Goal: Information Seeking & Learning: Learn about a topic

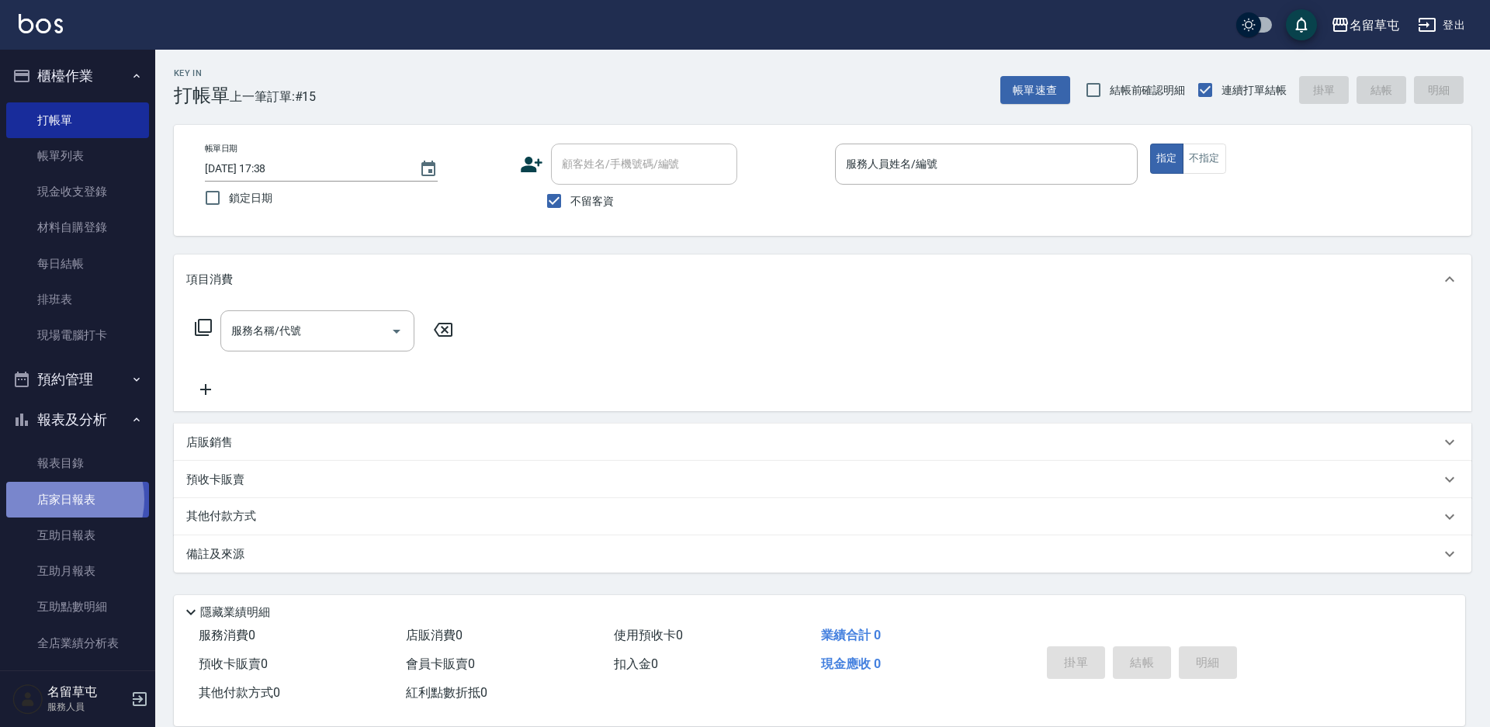
click at [61, 499] on link "店家日報表" at bounding box center [77, 500] width 143 height 36
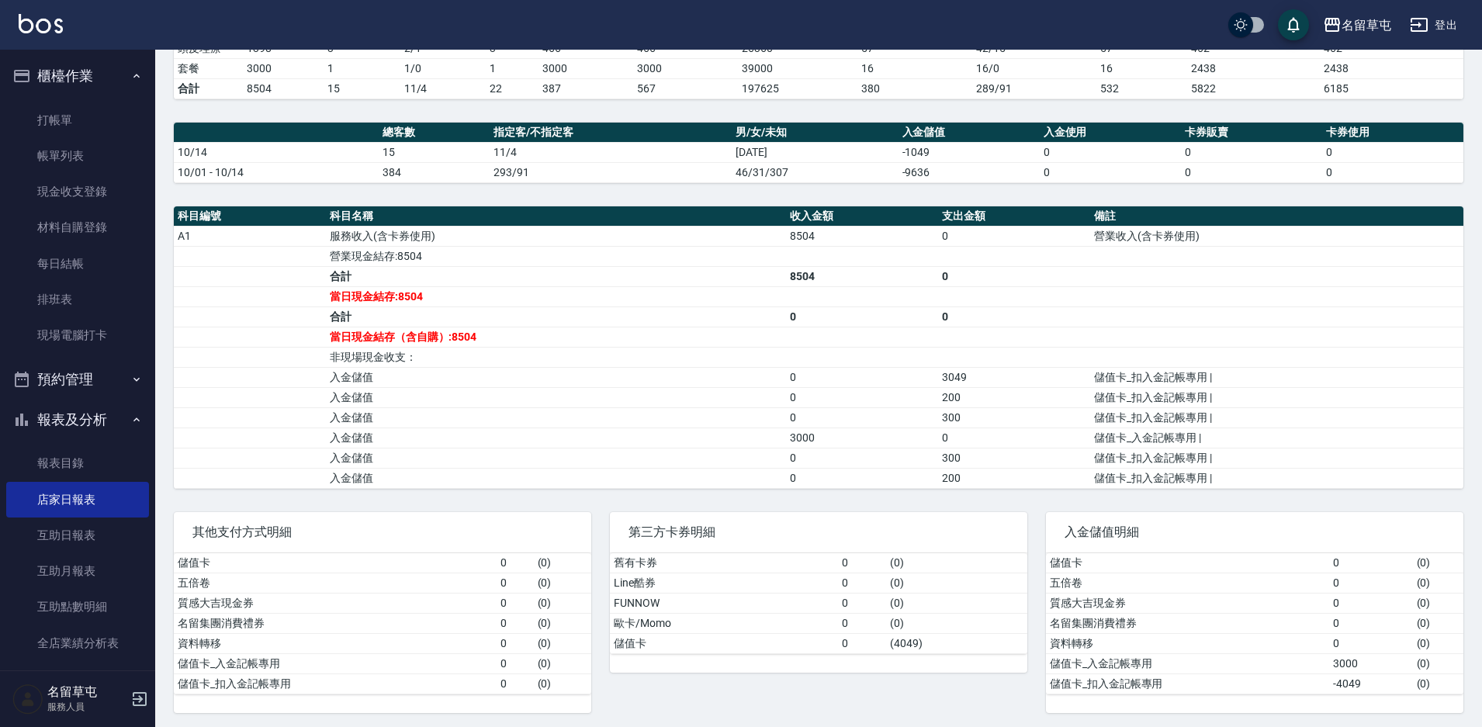
scroll to position [359, 0]
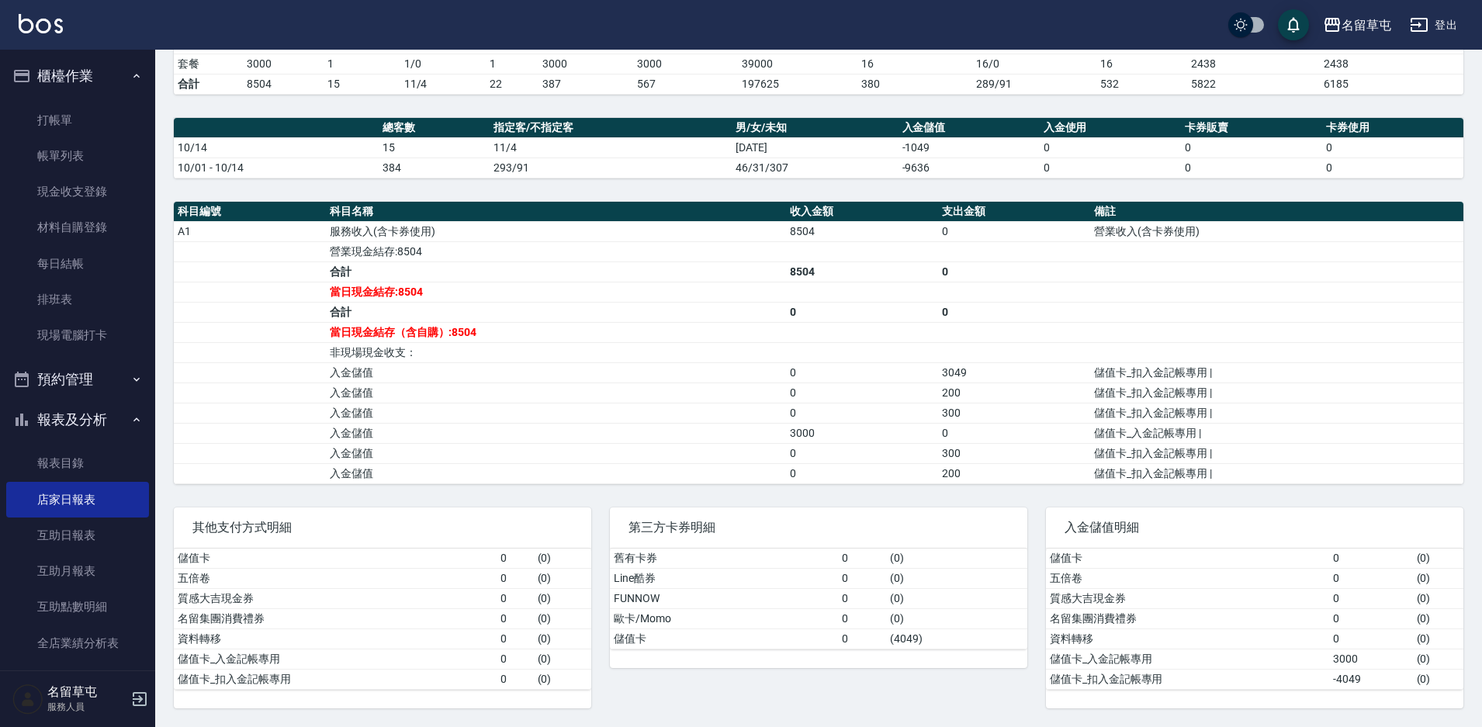
click at [715, 349] on td "非現場現金收支：" at bounding box center [556, 352] width 460 height 20
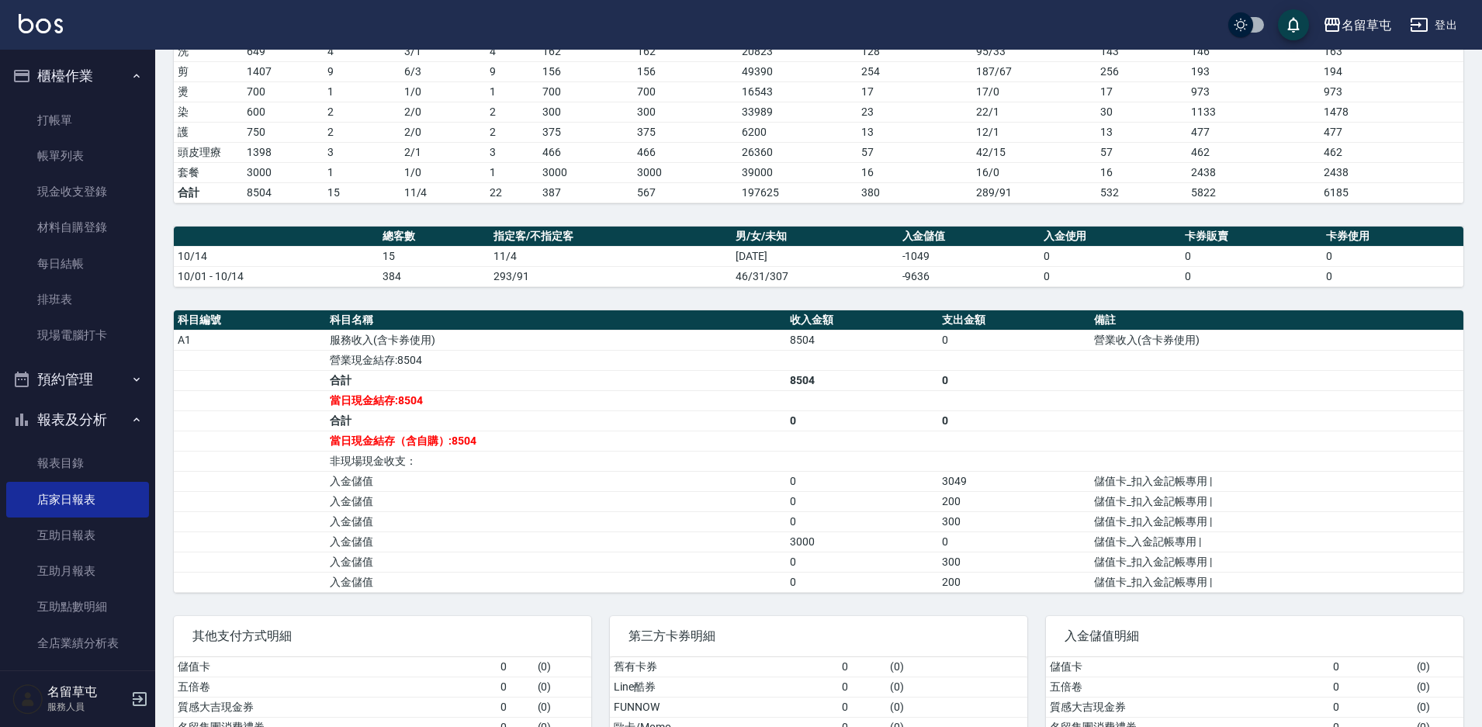
scroll to position [0, 0]
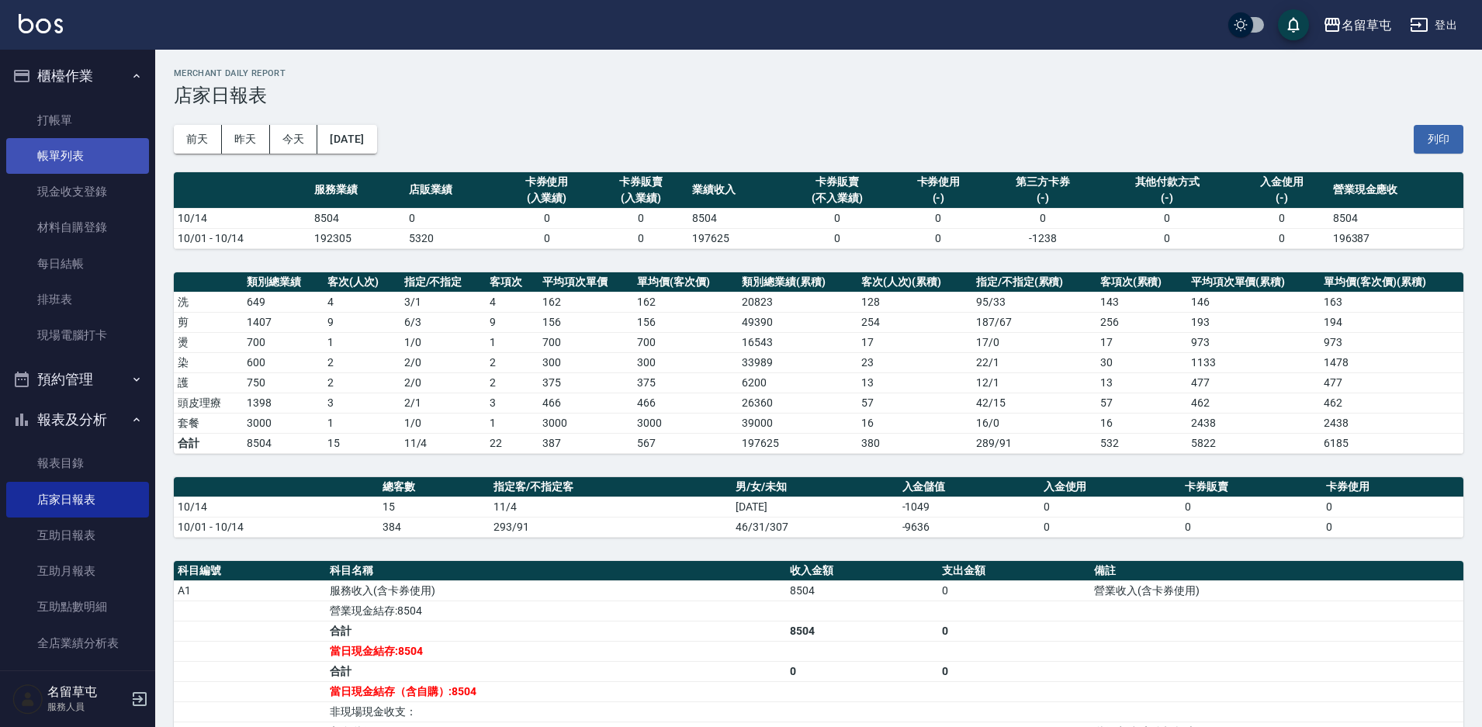
click at [57, 158] on link "帳單列表" at bounding box center [77, 156] width 143 height 36
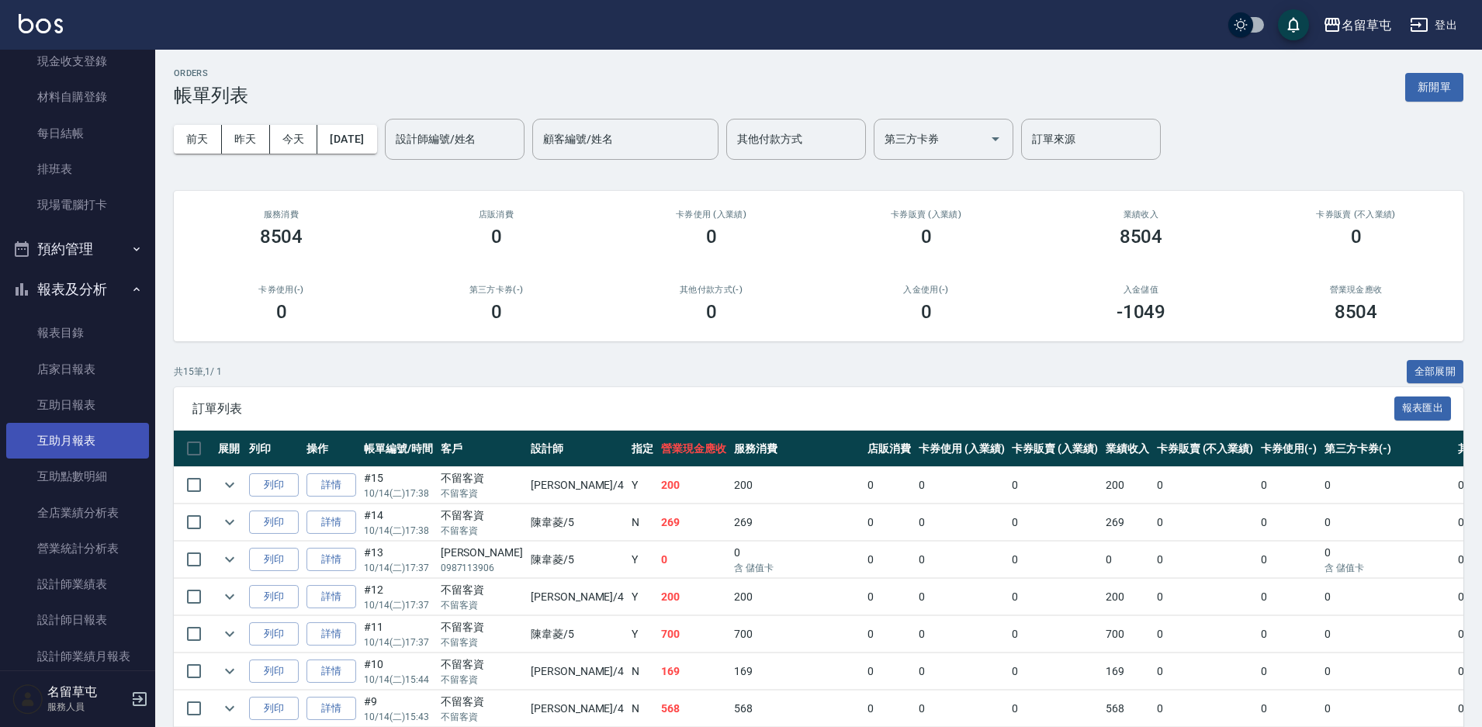
scroll to position [155, 0]
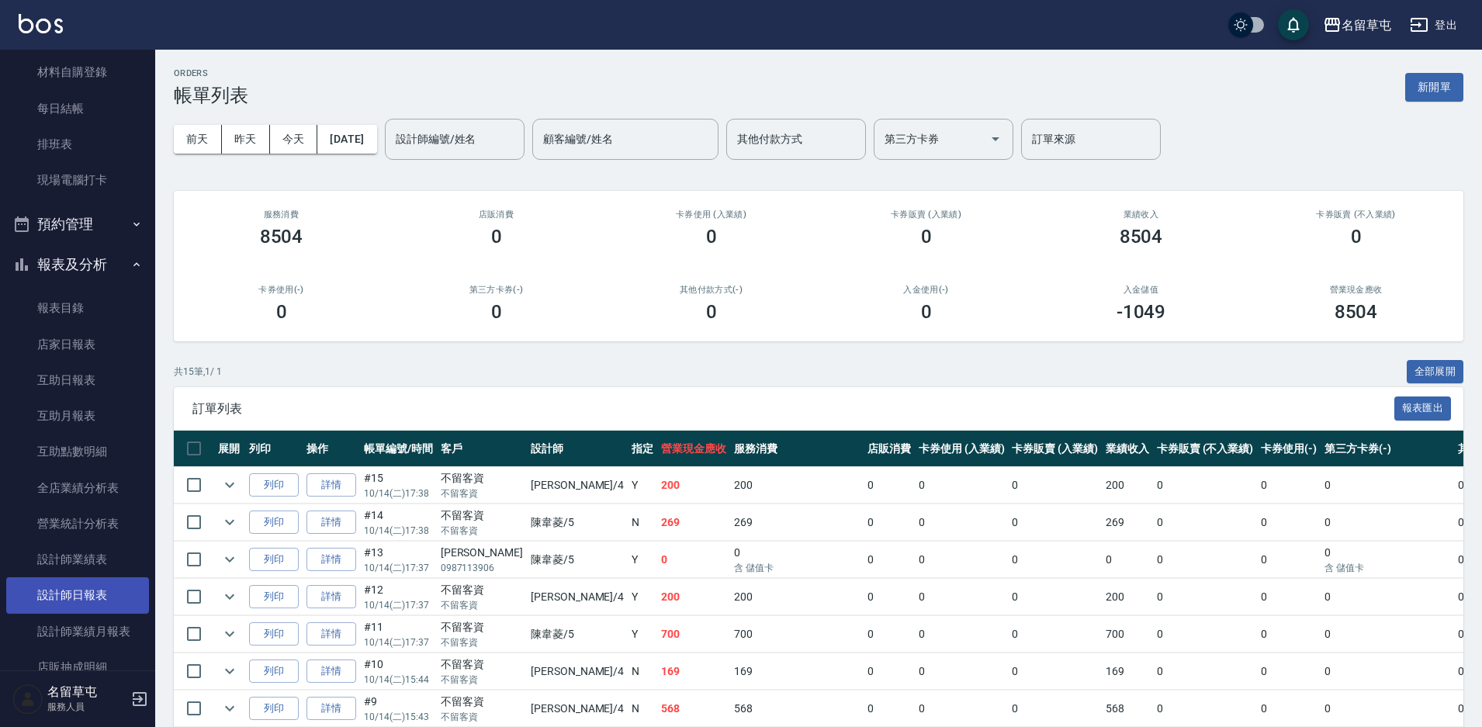
click at [96, 596] on link "設計師日報表" at bounding box center [77, 595] width 143 height 36
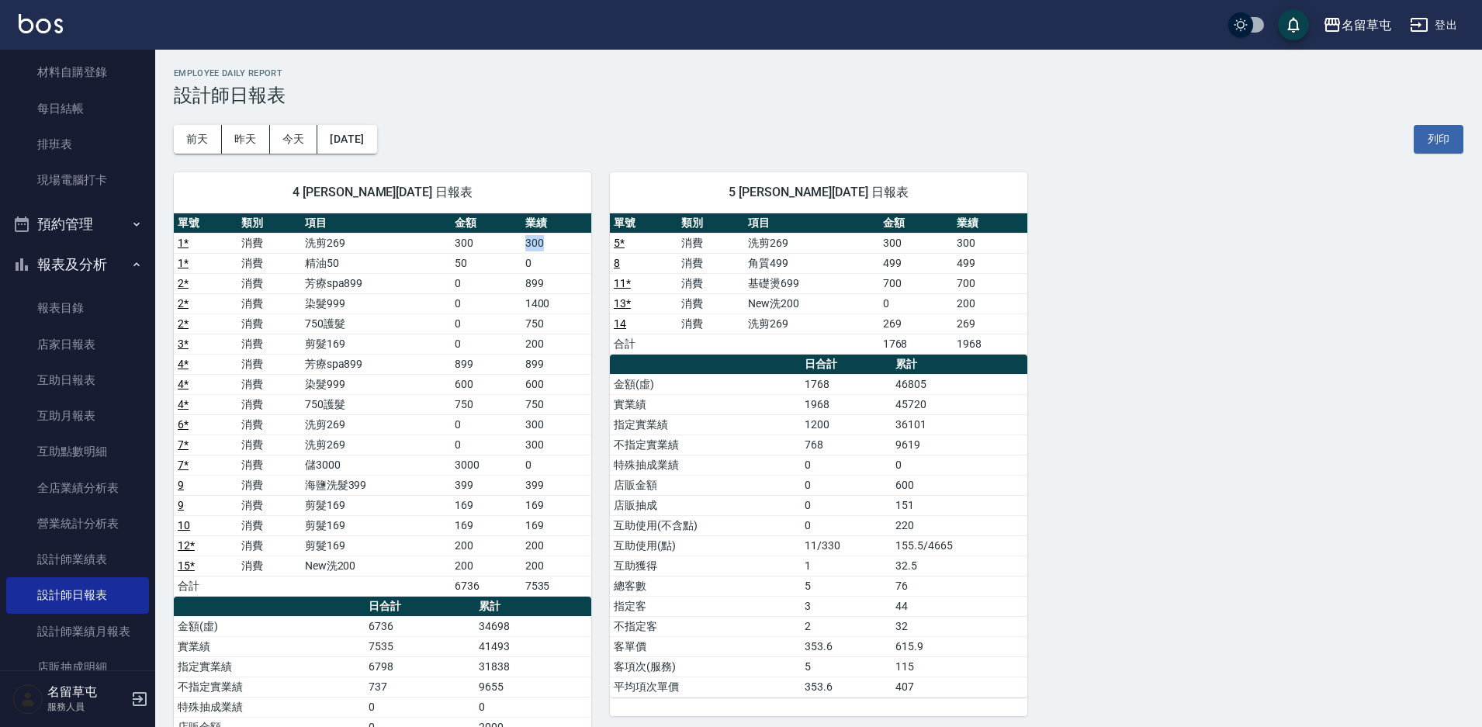
drag, startPoint x: 514, startPoint y: 244, endPoint x: 556, endPoint y: 244, distance: 42.7
click at [556, 244] on tr "1 * 消費 洗剪269 300 300" at bounding box center [382, 243] width 417 height 20
click at [1165, 230] on div "4 [PERSON_NAME][DATE] 日報表 單號 類別 項目 金額 業績 1 * 消費 洗剪269 300 300 1 * 消費 精油50 50 0 …" at bounding box center [809, 556] width 1308 height 805
drag, startPoint x: 380, startPoint y: 247, endPoint x: 392, endPoint y: 304, distance: 58.6
click at [392, 304] on tbody "1 * 消費 洗剪269 300 300 1 * 消費 精油50 50 0 2 * 消費 芳療spa899 0 899 2 * 消費 染髮999 0 1400…" at bounding box center [382, 414] width 417 height 363
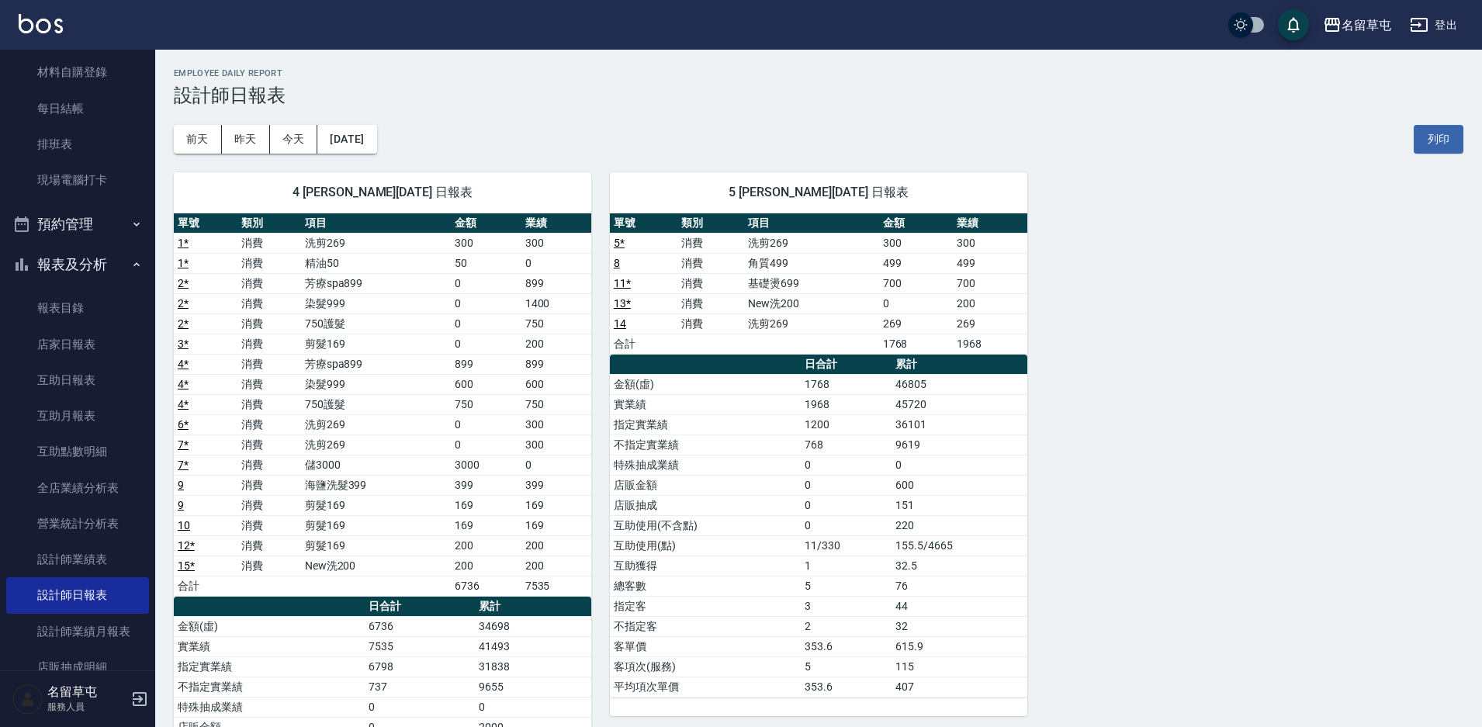
click at [400, 316] on td "750護髮" at bounding box center [376, 323] width 151 height 20
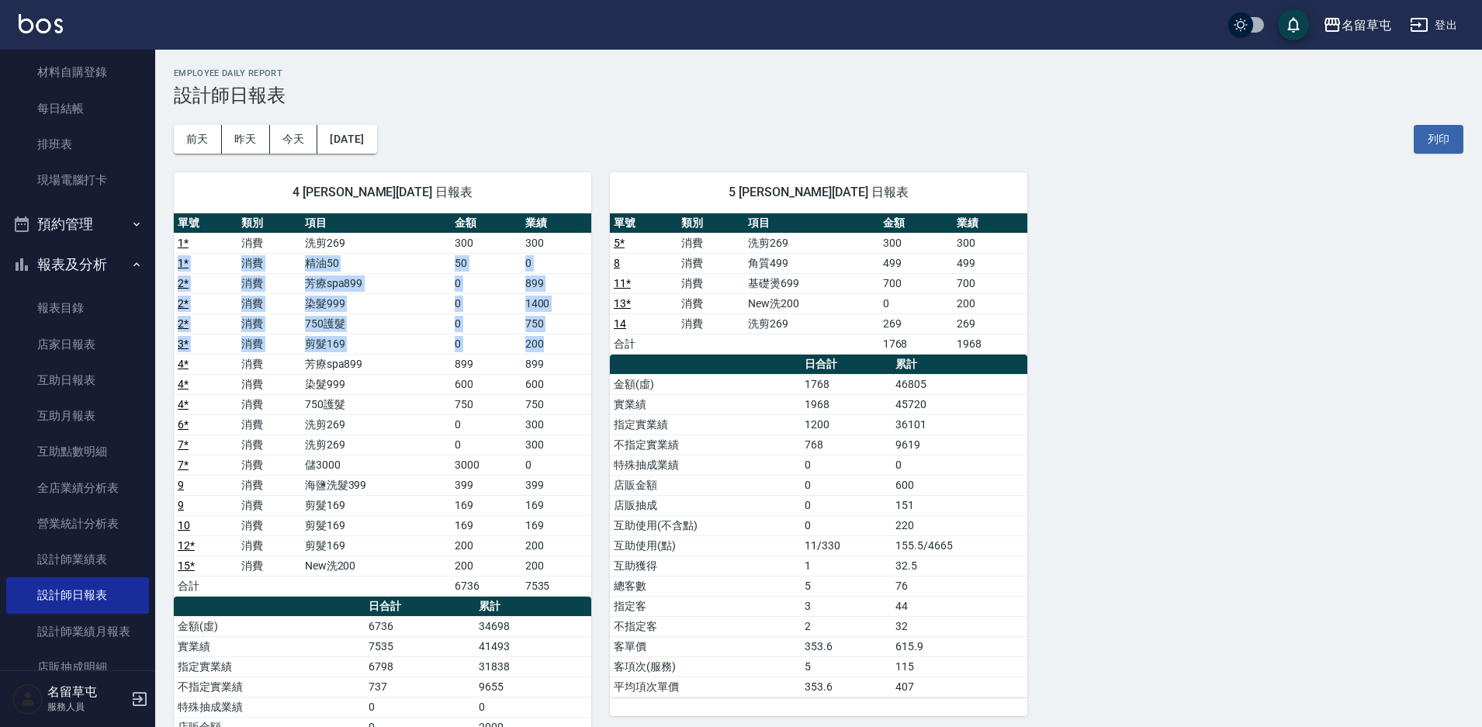
drag, startPoint x: 556, startPoint y: 241, endPoint x: 566, endPoint y: 334, distance: 92.8
click at [566, 334] on tbody "1 * 消費 洗剪269 300 300 1 * 消費 精油50 50 0 2 * 消費 芳療spa899 0 899 2 * 消費 染髮999 0 1400…" at bounding box center [382, 414] width 417 height 363
click at [556, 348] on td "200" at bounding box center [556, 344] width 70 height 20
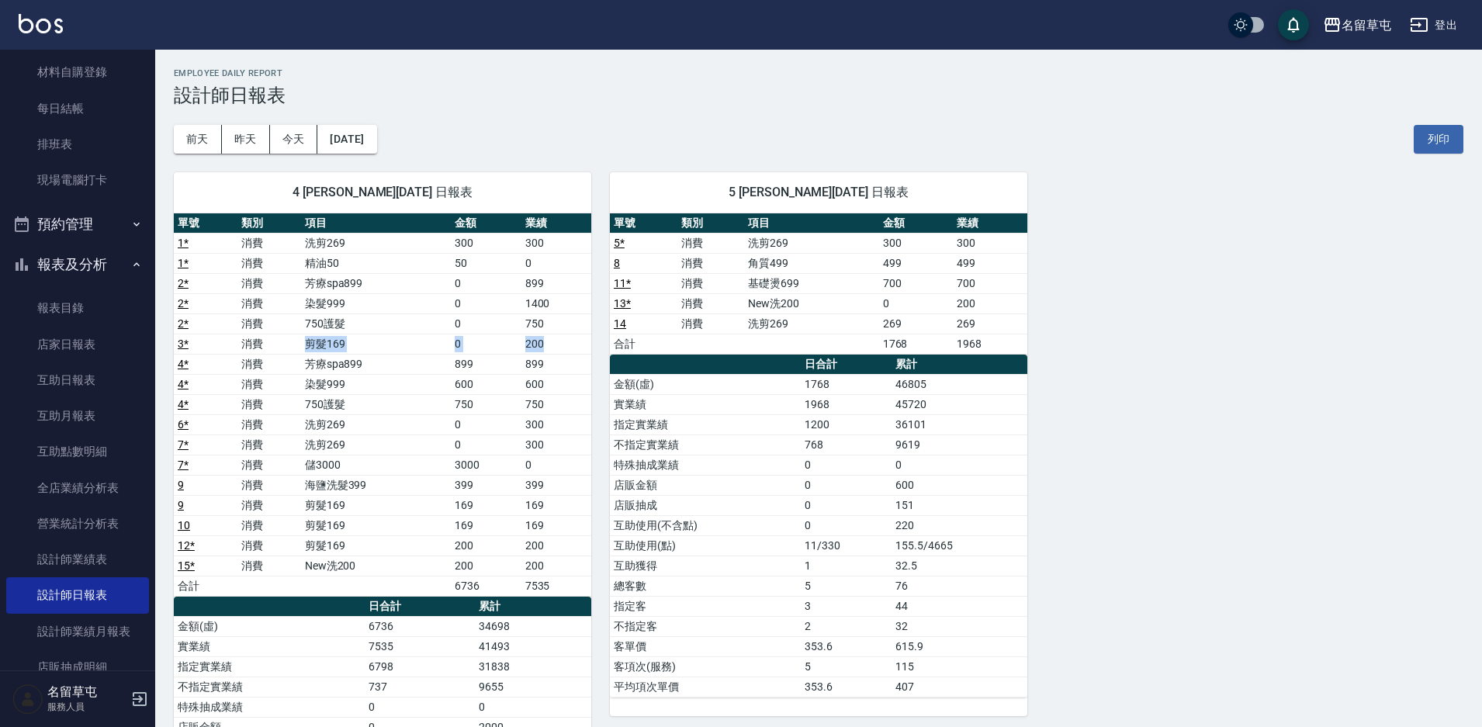
drag, startPoint x: 296, startPoint y: 348, endPoint x: 562, endPoint y: 339, distance: 266.3
click at [562, 339] on tr "3 * 消費 剪髮169 0 200" at bounding box center [382, 344] width 417 height 20
click at [571, 345] on td "200" at bounding box center [556, 344] width 70 height 20
drag, startPoint x: 549, startPoint y: 363, endPoint x: 410, endPoint y: 371, distance: 139.1
click at [410, 371] on tr "4 * 消費 芳療spa899 899 899" at bounding box center [382, 364] width 417 height 20
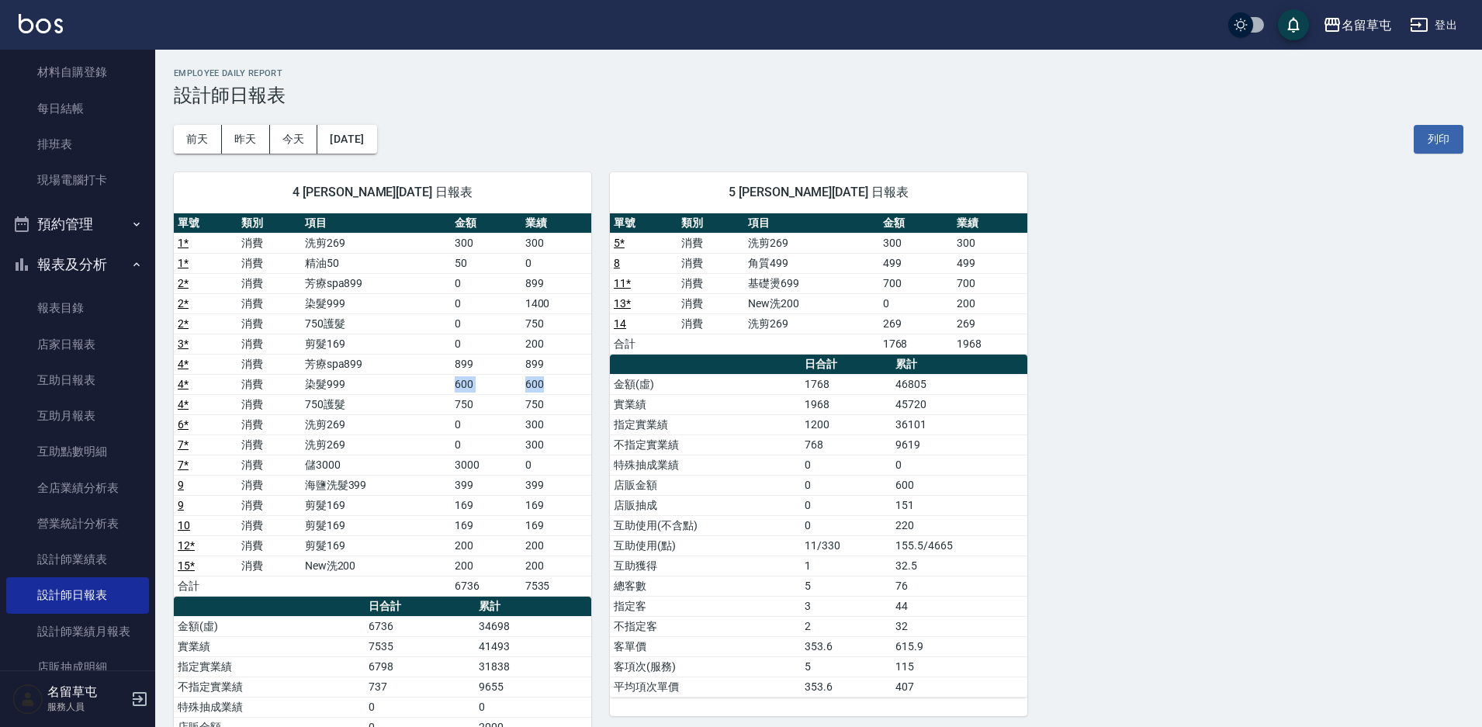
drag, startPoint x: 407, startPoint y: 379, endPoint x: 576, endPoint y: 379, distance: 169.2
click at [576, 379] on tr "4 * 消費 染髮999 600 600" at bounding box center [382, 384] width 417 height 20
click at [580, 386] on td "600" at bounding box center [556, 384] width 70 height 20
drag, startPoint x: 570, startPoint y: 398, endPoint x: 411, endPoint y: 419, distance: 160.4
click at [411, 419] on tbody "1 * 消費 洗剪269 300 300 1 * 消費 精油50 50 0 2 * 消費 芳療spa899 0 899 2 * 消費 染髮999 0 1400…" at bounding box center [382, 414] width 417 height 363
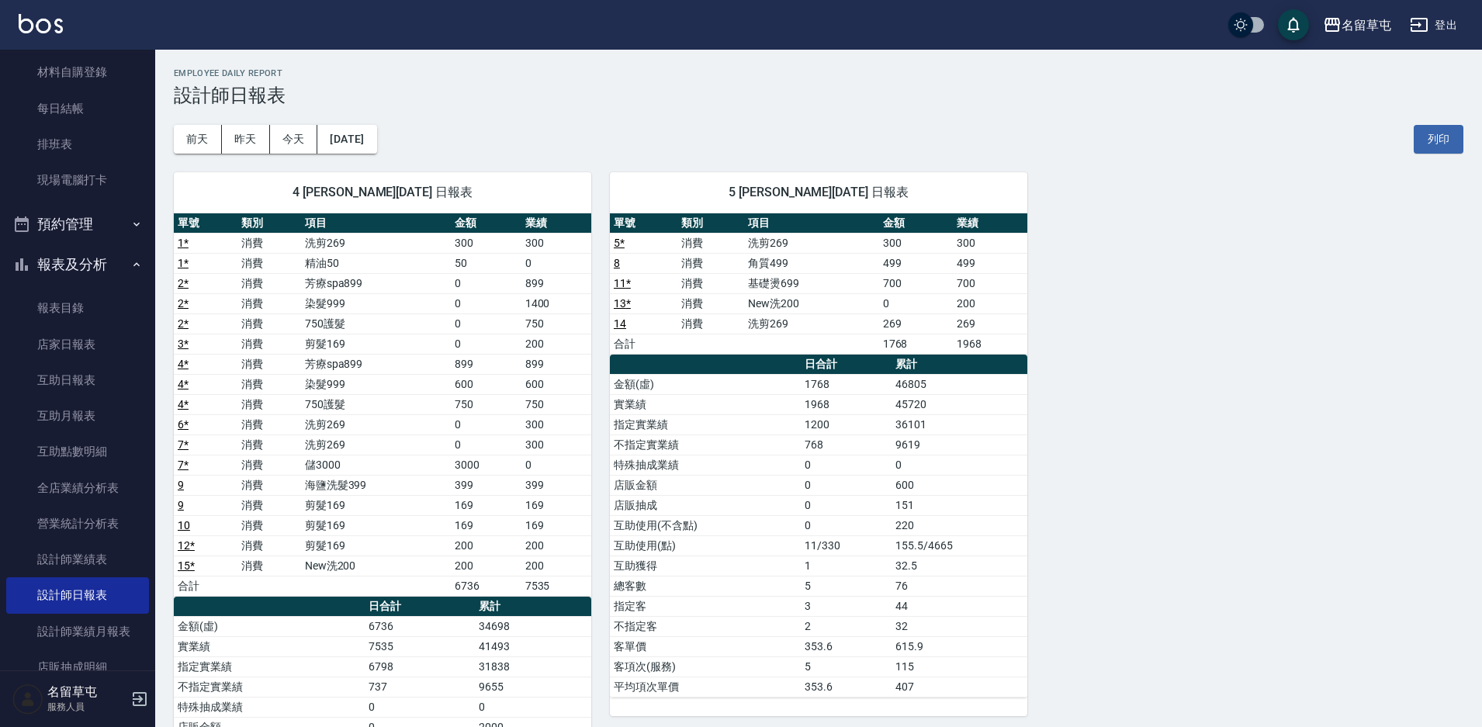
click at [480, 390] on td "600" at bounding box center [486, 384] width 70 height 20
click at [351, 393] on td "染髮999" at bounding box center [376, 384] width 151 height 20
click at [369, 407] on td "750護髮" at bounding box center [376, 404] width 151 height 20
click at [396, 368] on td "芳療spa899" at bounding box center [376, 364] width 151 height 20
click at [397, 385] on td "染髮999" at bounding box center [376, 384] width 151 height 20
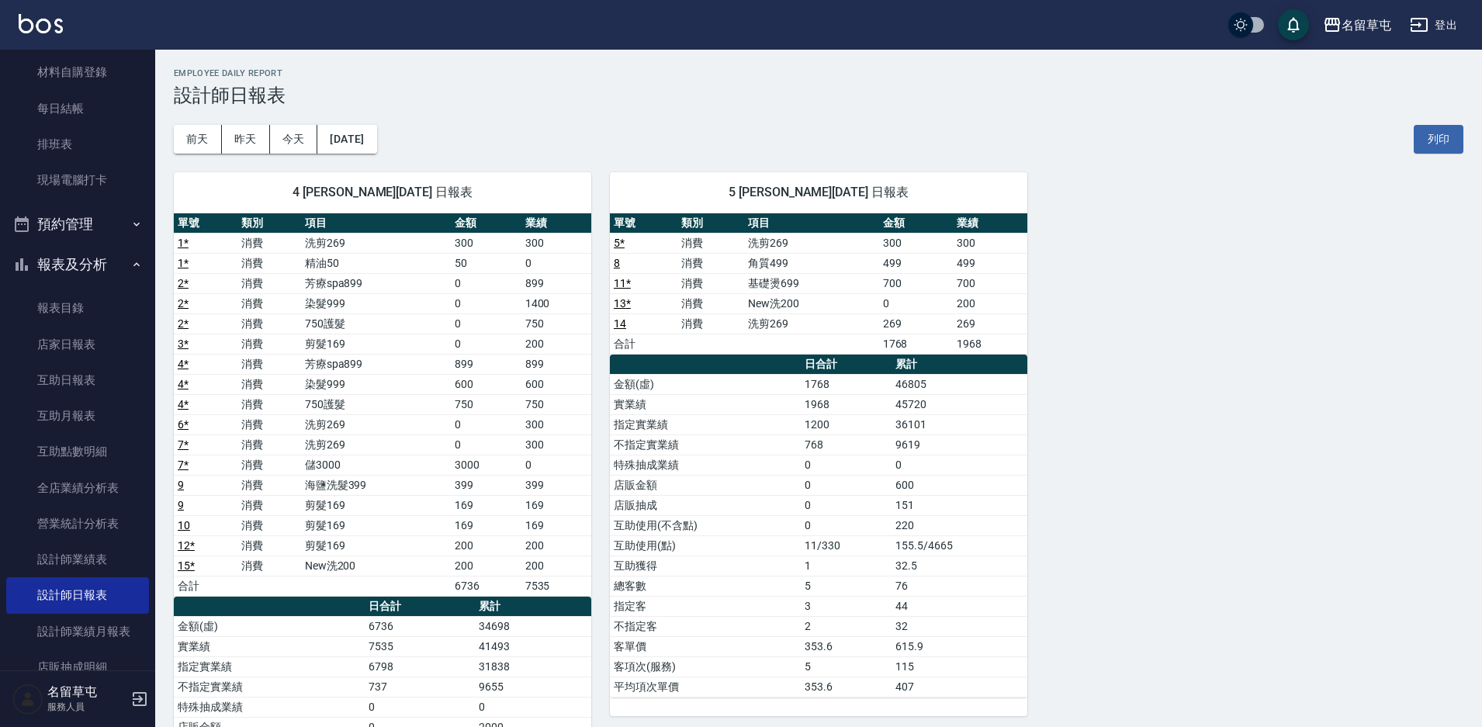
click at [399, 407] on td "750護髮" at bounding box center [376, 404] width 151 height 20
click at [401, 429] on td "洗剪269" at bounding box center [376, 424] width 151 height 20
click at [403, 445] on td "洗剪269" at bounding box center [376, 445] width 151 height 20
click at [393, 473] on td "儲3000" at bounding box center [376, 465] width 151 height 20
click at [393, 492] on td "海鹽洗髮399" at bounding box center [376, 485] width 151 height 20
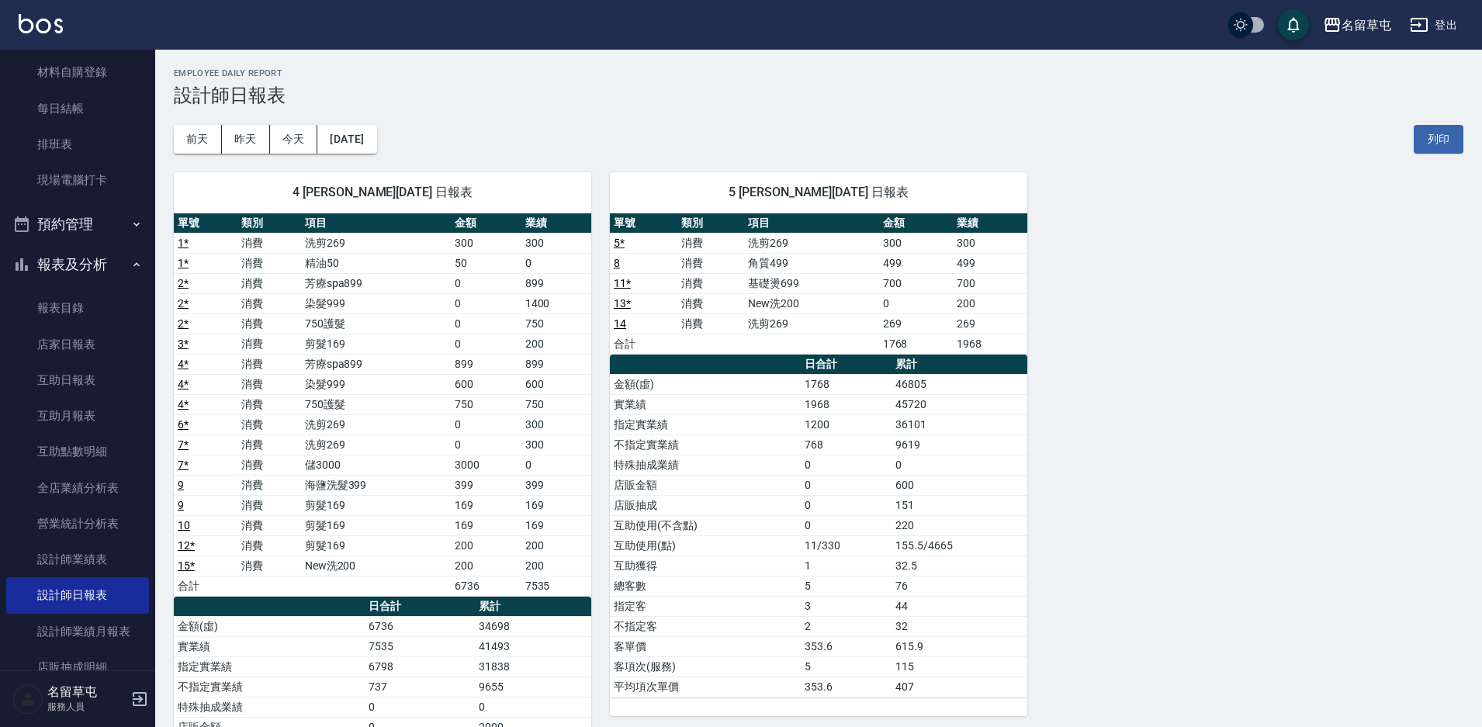
click at [393, 512] on td "剪髮169" at bounding box center [376, 505] width 151 height 20
click at [390, 529] on td "剪髮169" at bounding box center [376, 525] width 151 height 20
click at [396, 551] on td "剪髮169" at bounding box center [376, 545] width 151 height 20
click at [396, 562] on td "New洗200" at bounding box center [376, 566] width 151 height 20
click at [442, 286] on td "芳療spa899" at bounding box center [376, 283] width 151 height 20
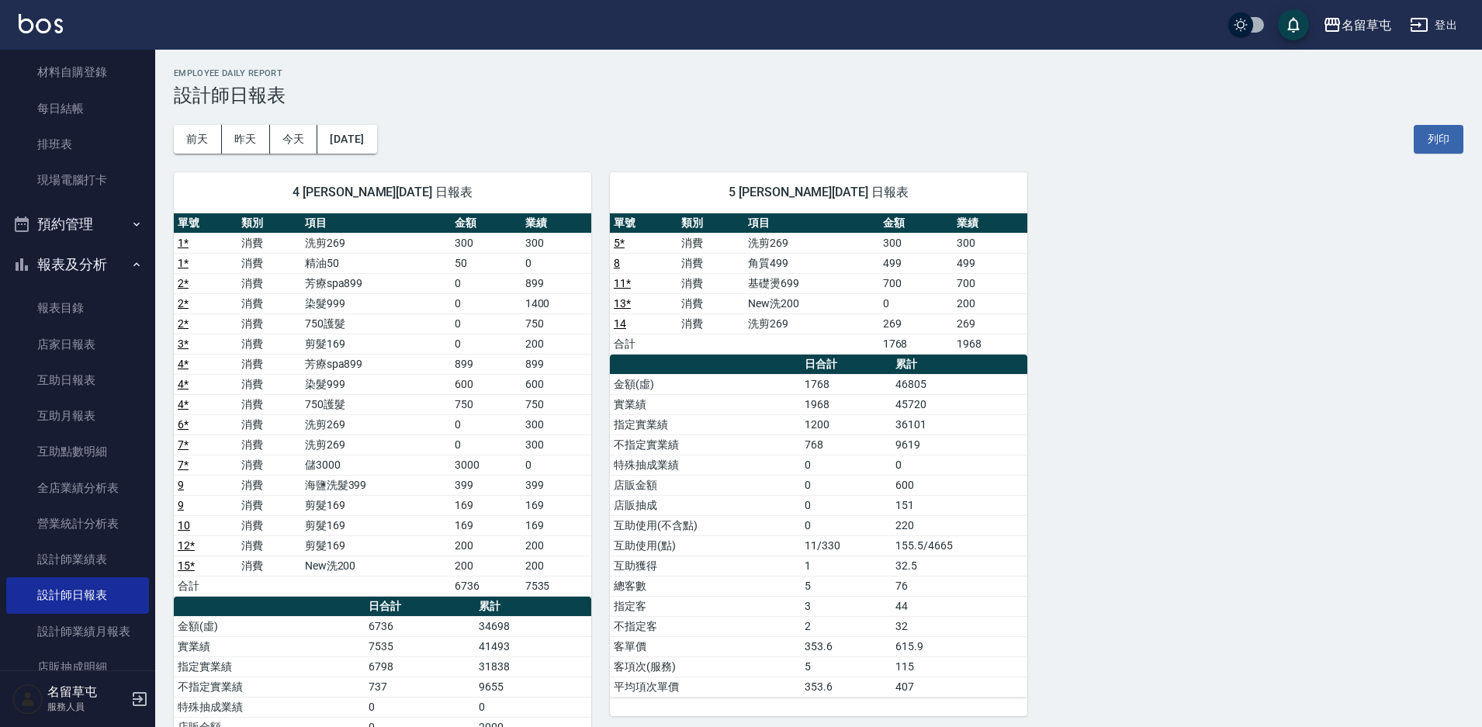
click at [423, 341] on td "剪髮169" at bounding box center [376, 344] width 151 height 20
click at [778, 246] on td "洗剪269" at bounding box center [811, 243] width 134 height 20
click at [771, 270] on td "角質499" at bounding box center [811, 263] width 134 height 20
click at [775, 307] on td "New洗200" at bounding box center [811, 303] width 134 height 20
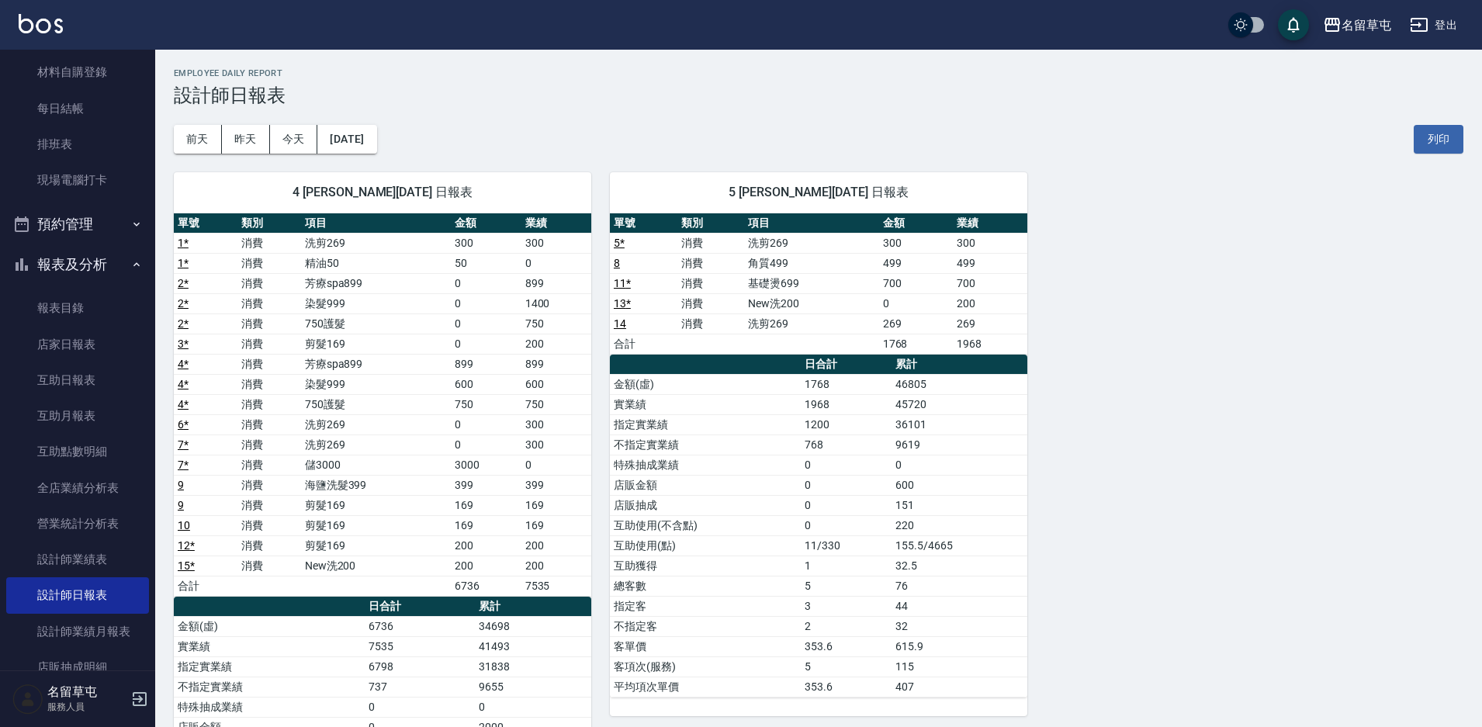
click at [1082, 329] on div "4 [PERSON_NAME][DATE] 日報表 單號 類別 項目 金額 業績 1 * 消費 洗剪269 300 300 1 * 消費 精油50 50 0 …" at bounding box center [809, 556] width 1308 height 805
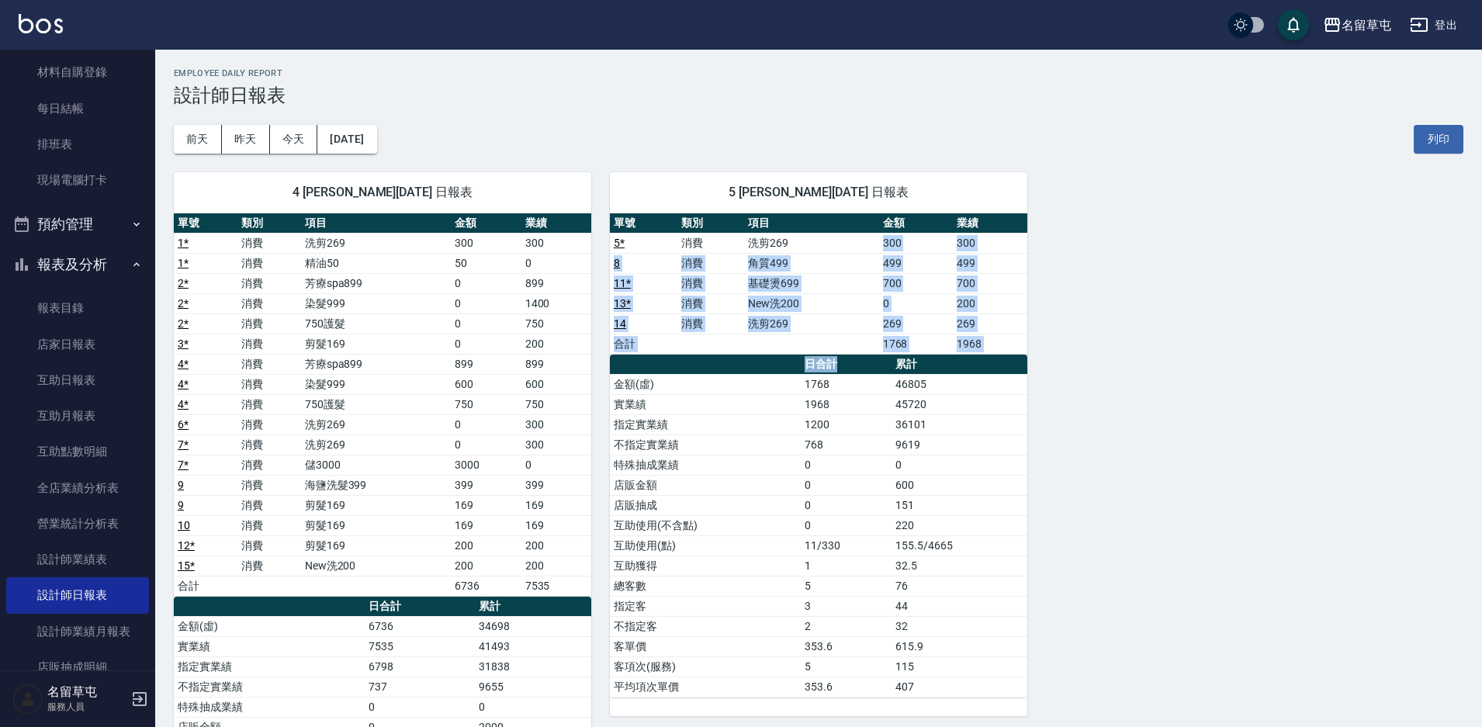
drag, startPoint x: 826, startPoint y: 239, endPoint x: 840, endPoint y: 373, distance: 135.0
click at [840, 373] on div "單號 類別 項目 金額 業績 5 * 消費 洗剪269 300 300 8 消費 角質499 499 499 11 * 消費 基礎燙699 700 700 1…" at bounding box center [818, 455] width 417 height 484
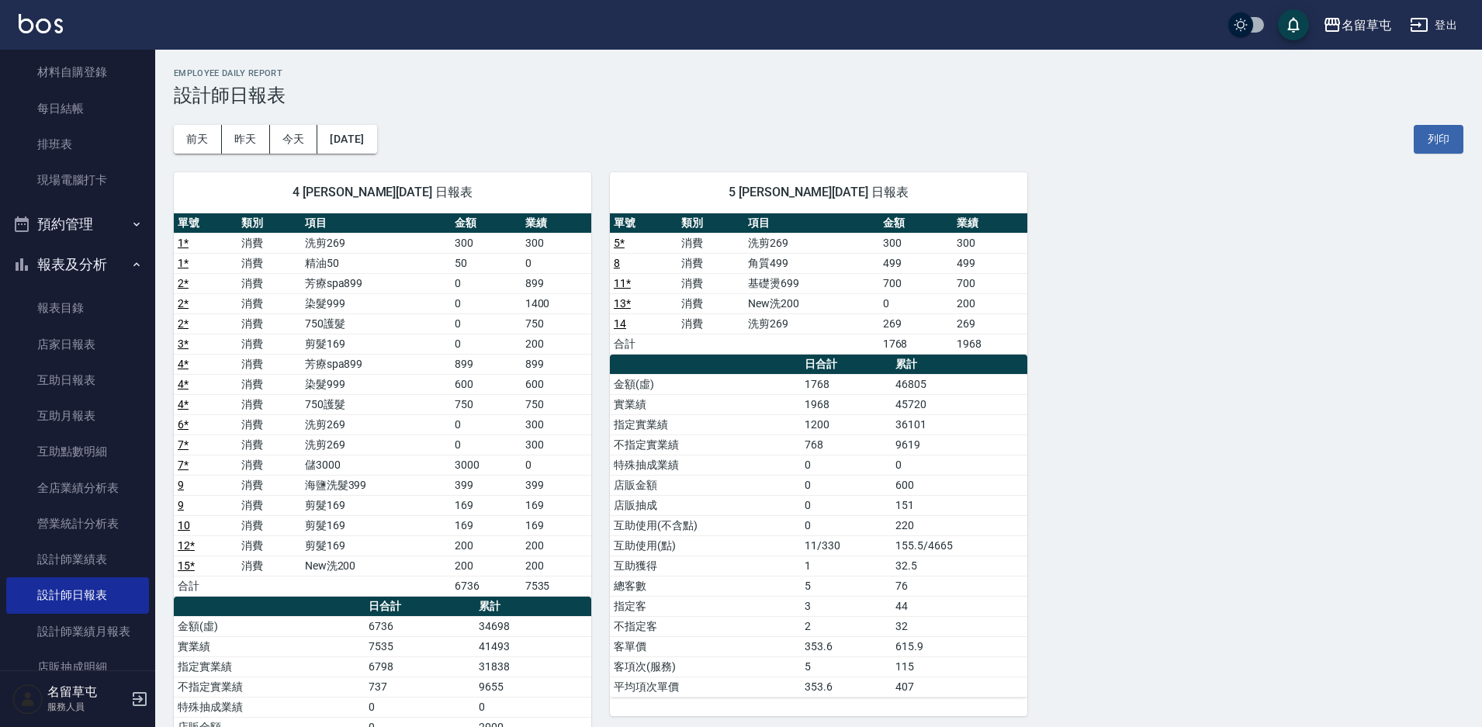
click at [1107, 574] on div "4 [PERSON_NAME][DATE] 日報表 單號 類別 項目 金額 業績 1 * 消費 洗剪269 300 300 1 * 消費 精油50 50 0 …" at bounding box center [809, 556] width 1308 height 805
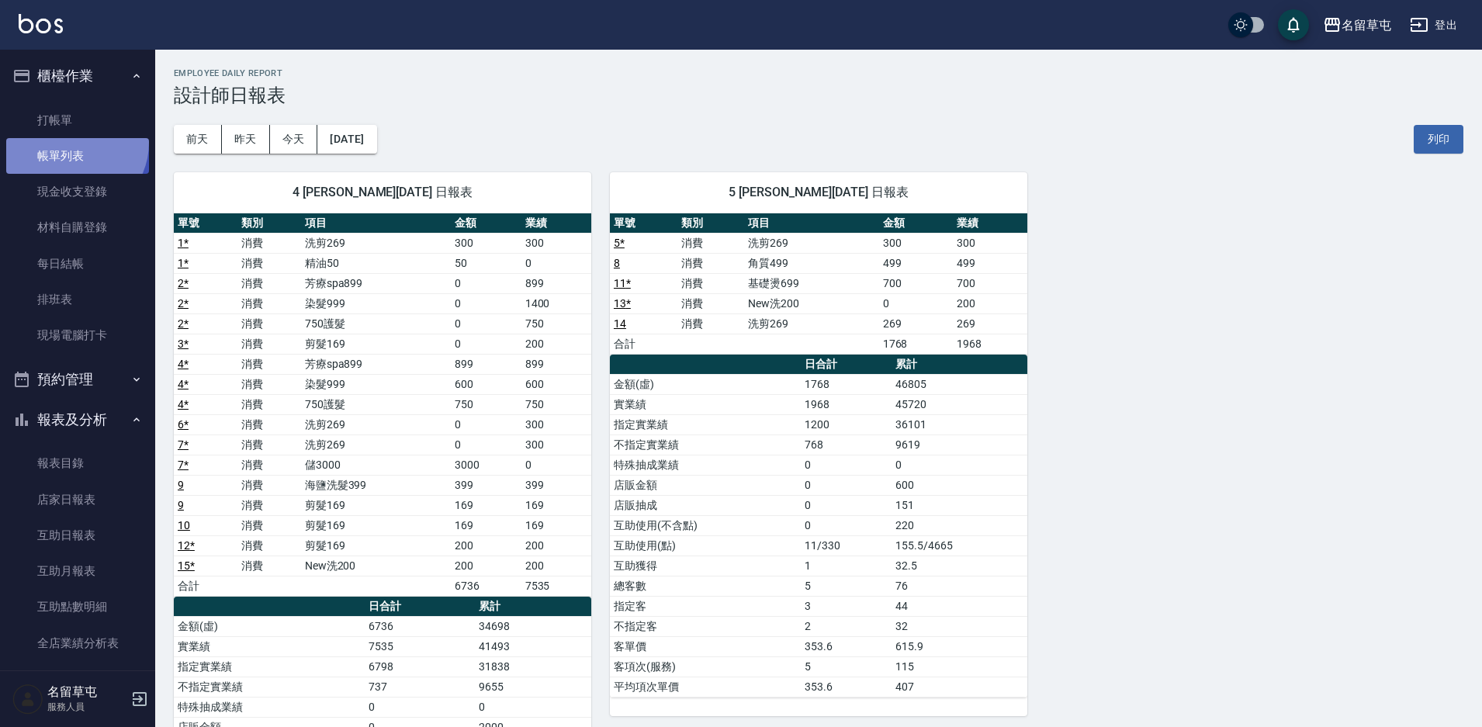
click at [72, 143] on link "帳單列表" at bounding box center [77, 156] width 143 height 36
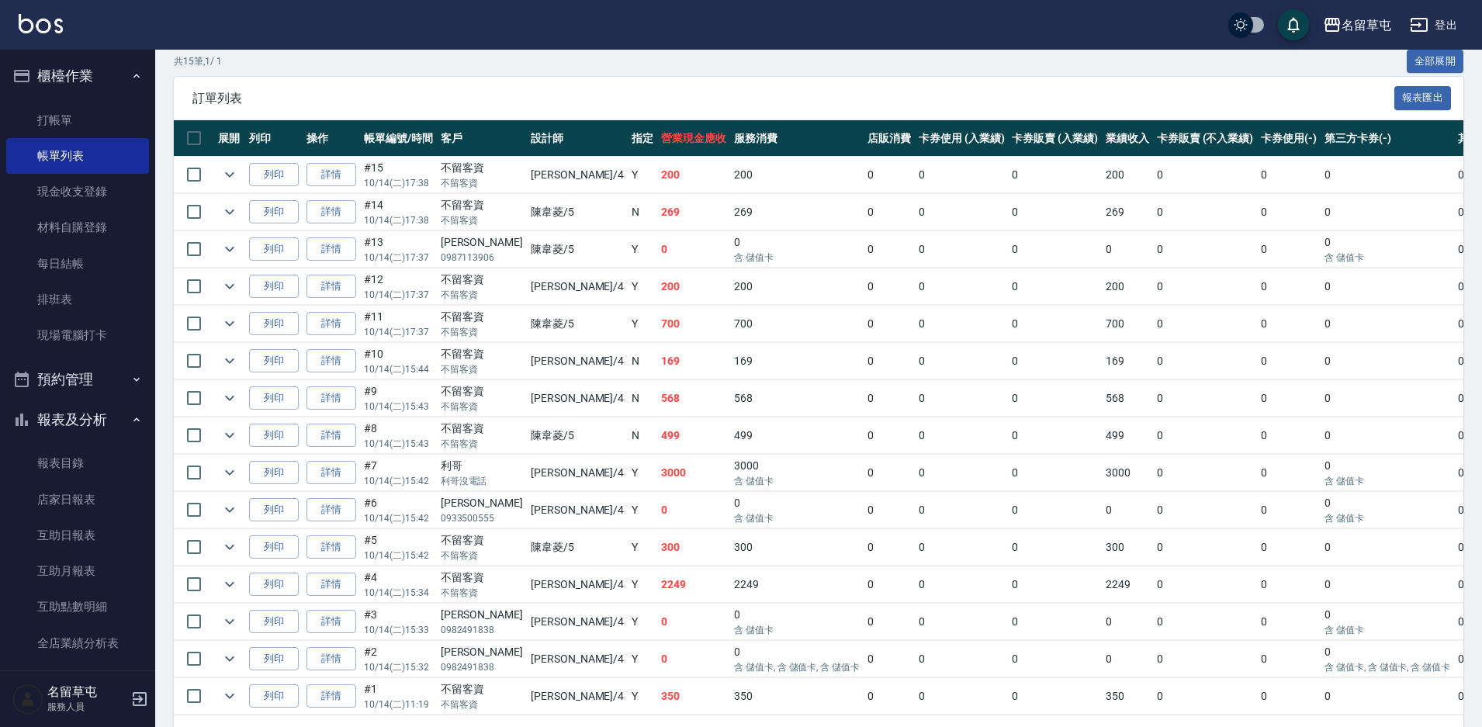
scroll to position [372, 0]
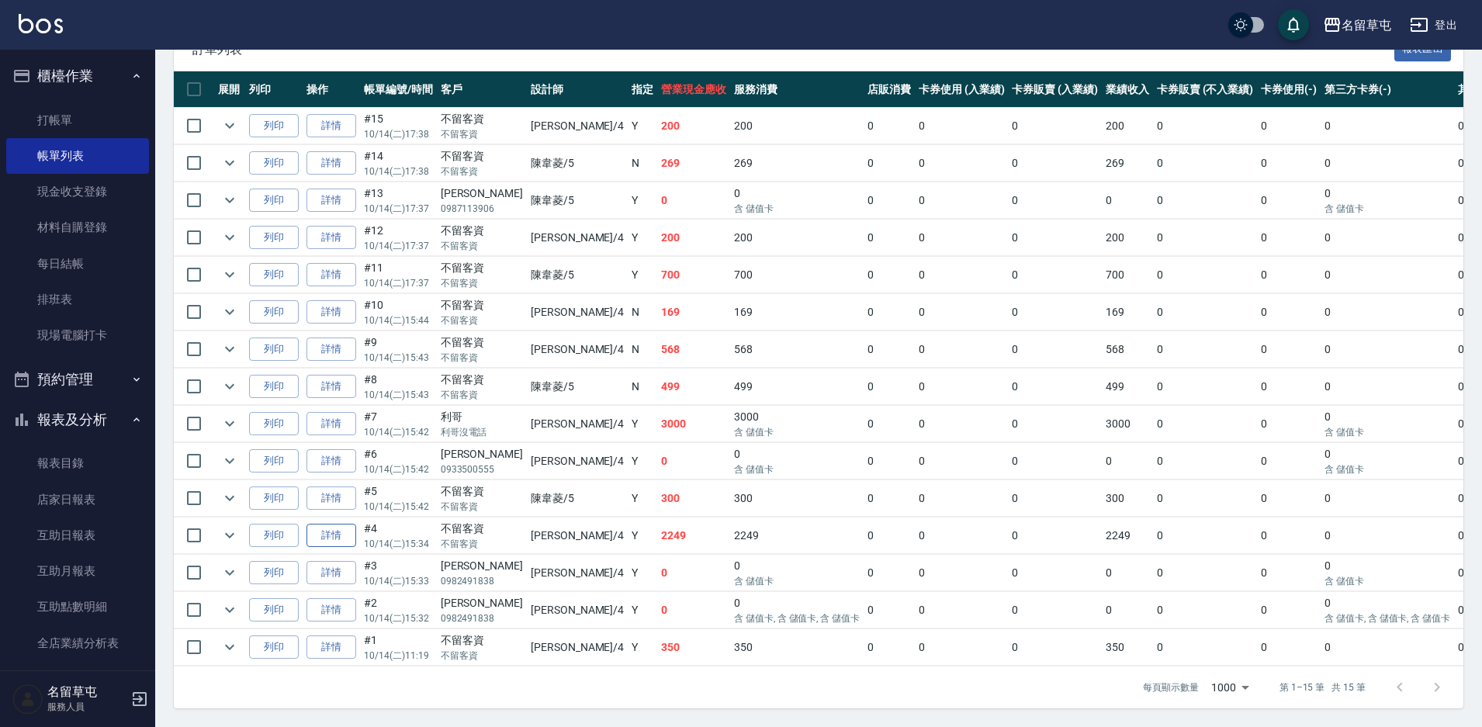
click at [349, 525] on link "詳情" at bounding box center [331, 536] width 50 height 24
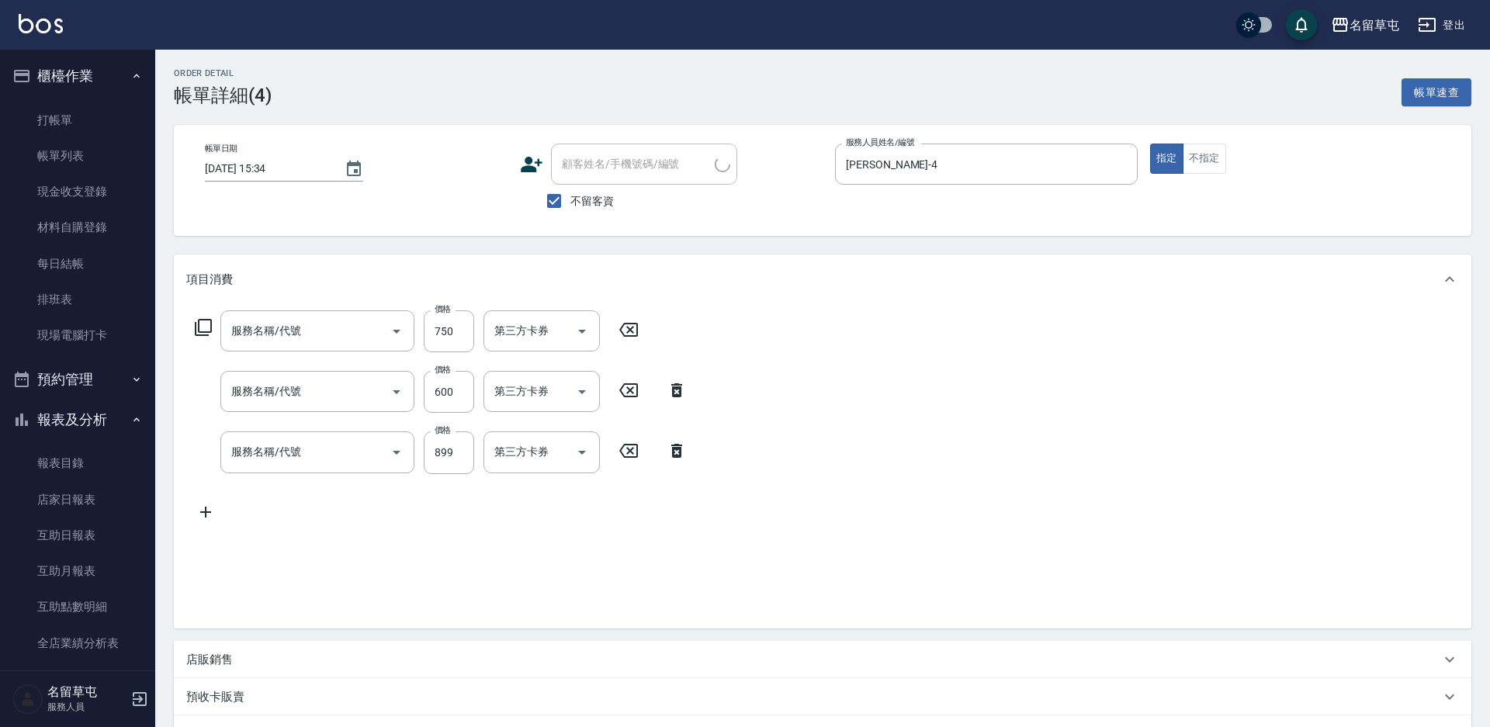
type input "[DATE] 15:34"
checkbox input "true"
type input "[PERSON_NAME]-4"
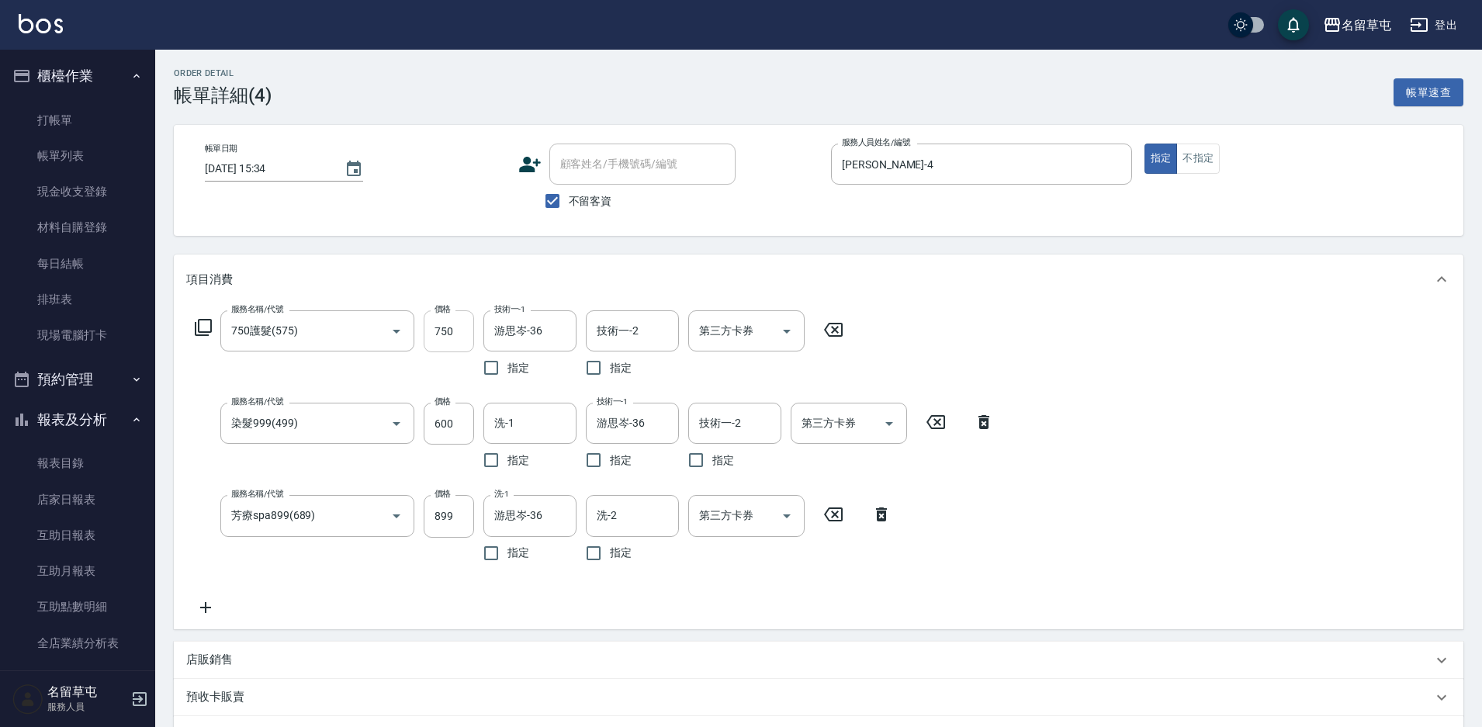
type input "750護髮(575)"
type input "染髮999(499)"
type input "芳療spa899(689)"
click at [79, 155] on link "帳單列表" at bounding box center [77, 156] width 143 height 36
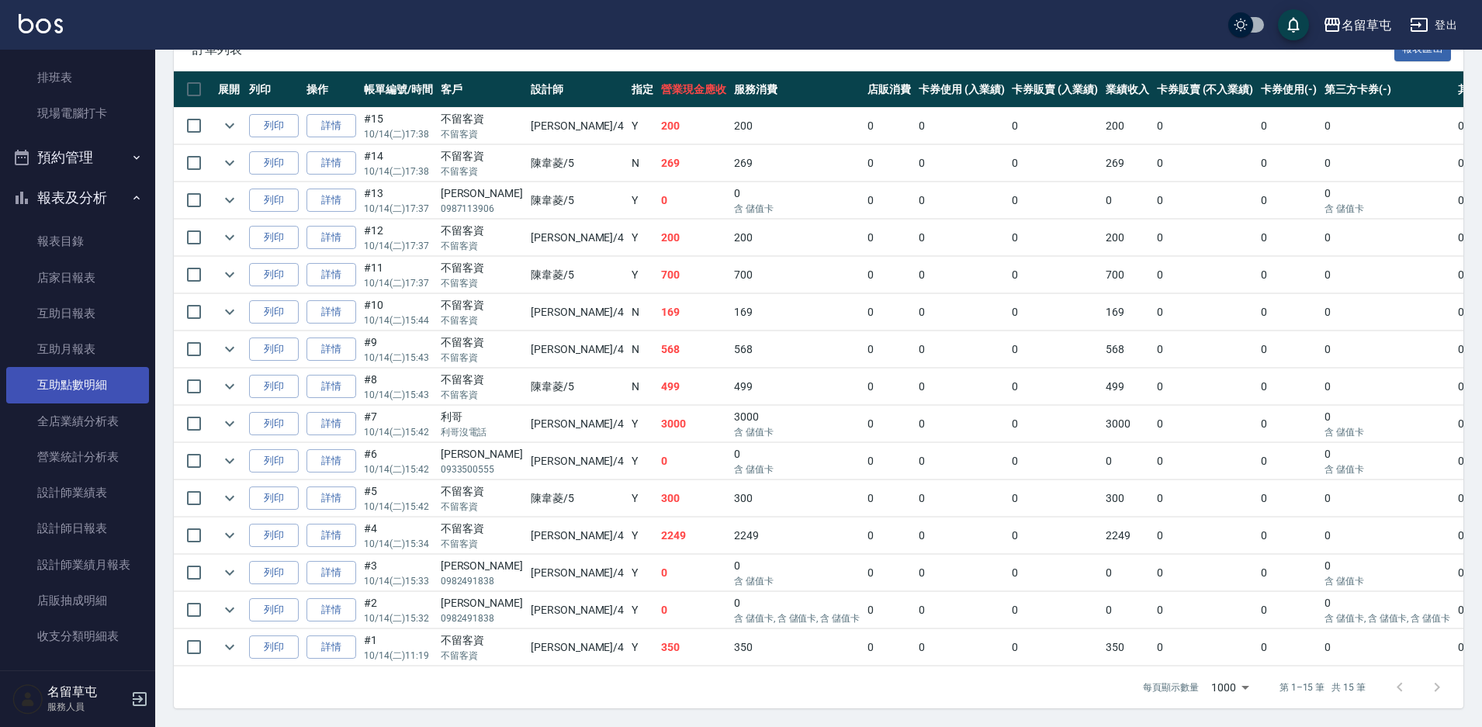
scroll to position [233, 0]
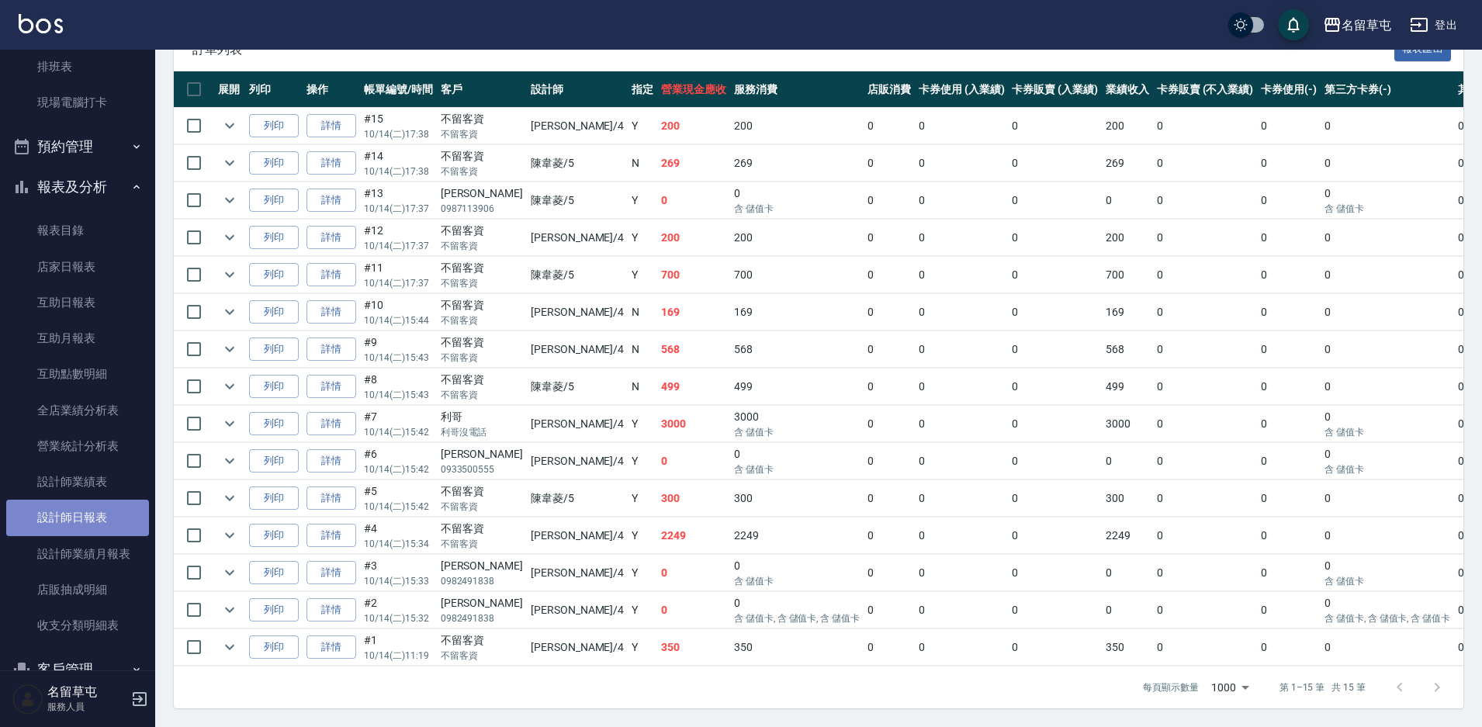
click at [91, 531] on link "設計師日報表" at bounding box center [77, 518] width 143 height 36
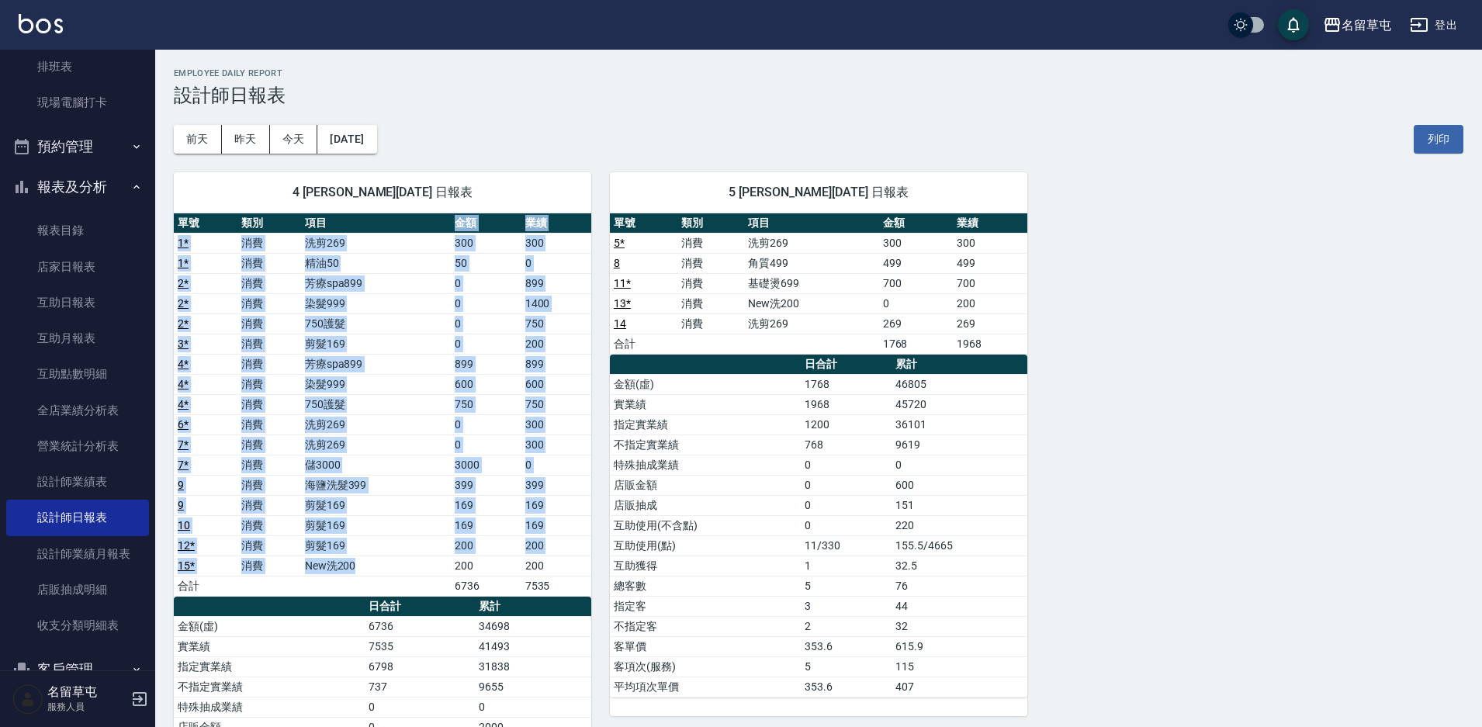
drag, startPoint x: 390, startPoint y: 231, endPoint x: 424, endPoint y: 570, distance: 340.0
click at [424, 570] on table "單號 類別 項目 金額 業績 1 * 消費 洗剪269 300 300 1 * 消費 精油50 50 0 2 * 消費 芳療spa899 0 899 2 * …" at bounding box center [382, 404] width 417 height 383
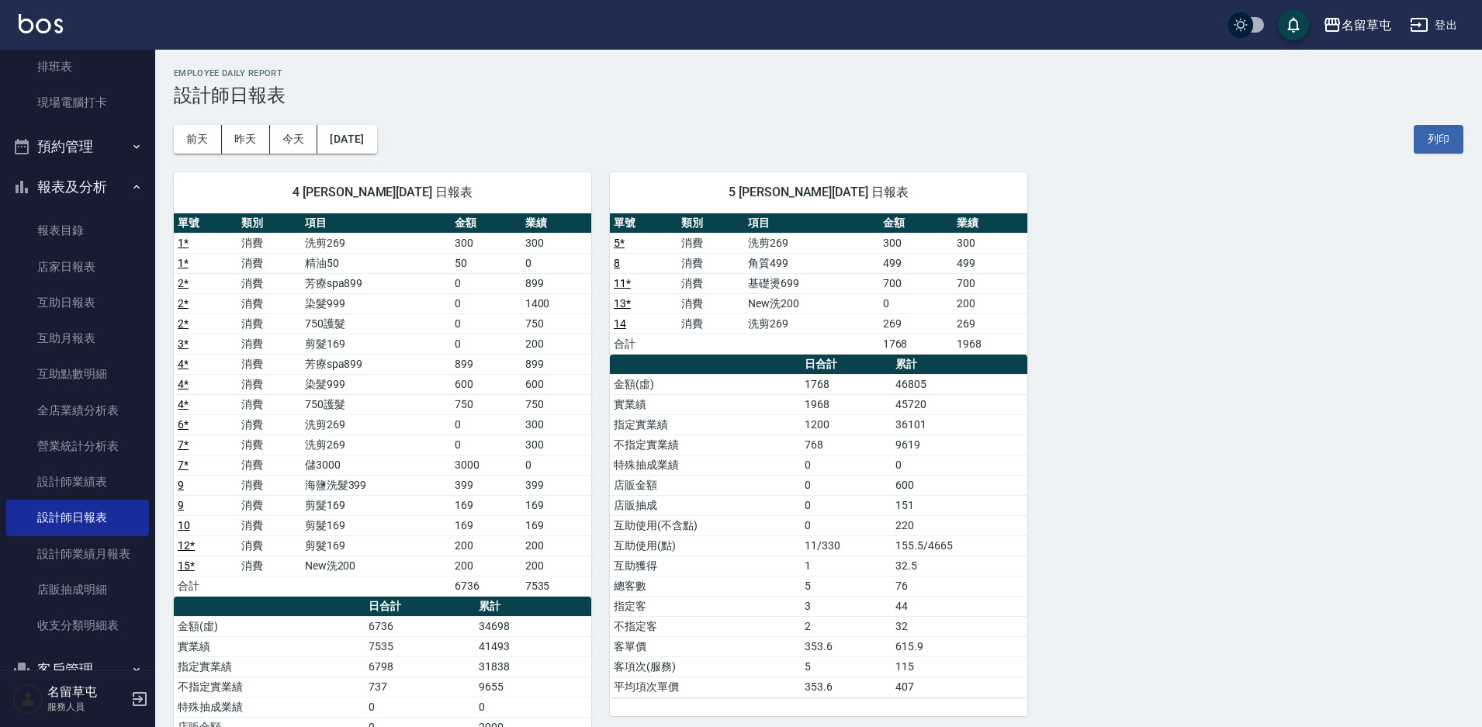
click at [1359, 499] on div "4 [PERSON_NAME][DATE] 日報表 單號 類別 項目 金額 業績 1 * 消費 洗剪269 300 300 1 * 消費 精油50 50 0 …" at bounding box center [809, 556] width 1308 height 805
drag, startPoint x: 221, startPoint y: 487, endPoint x: 441, endPoint y: 508, distance: 220.6
click at [441, 508] on tbody "1 * 消費 洗剪269 300 300 1 * 消費 精油50 50 0 2 * 消費 芳療spa899 0 899 2 * 消費 染髮999 0 1400…" at bounding box center [382, 414] width 417 height 363
click at [1248, 447] on div "4 [PERSON_NAME][DATE] 日報表 單號 類別 項目 金額 業績 1 * 消費 洗剪269 300 300 1 * 消費 精油50 50 0 …" at bounding box center [809, 556] width 1308 height 805
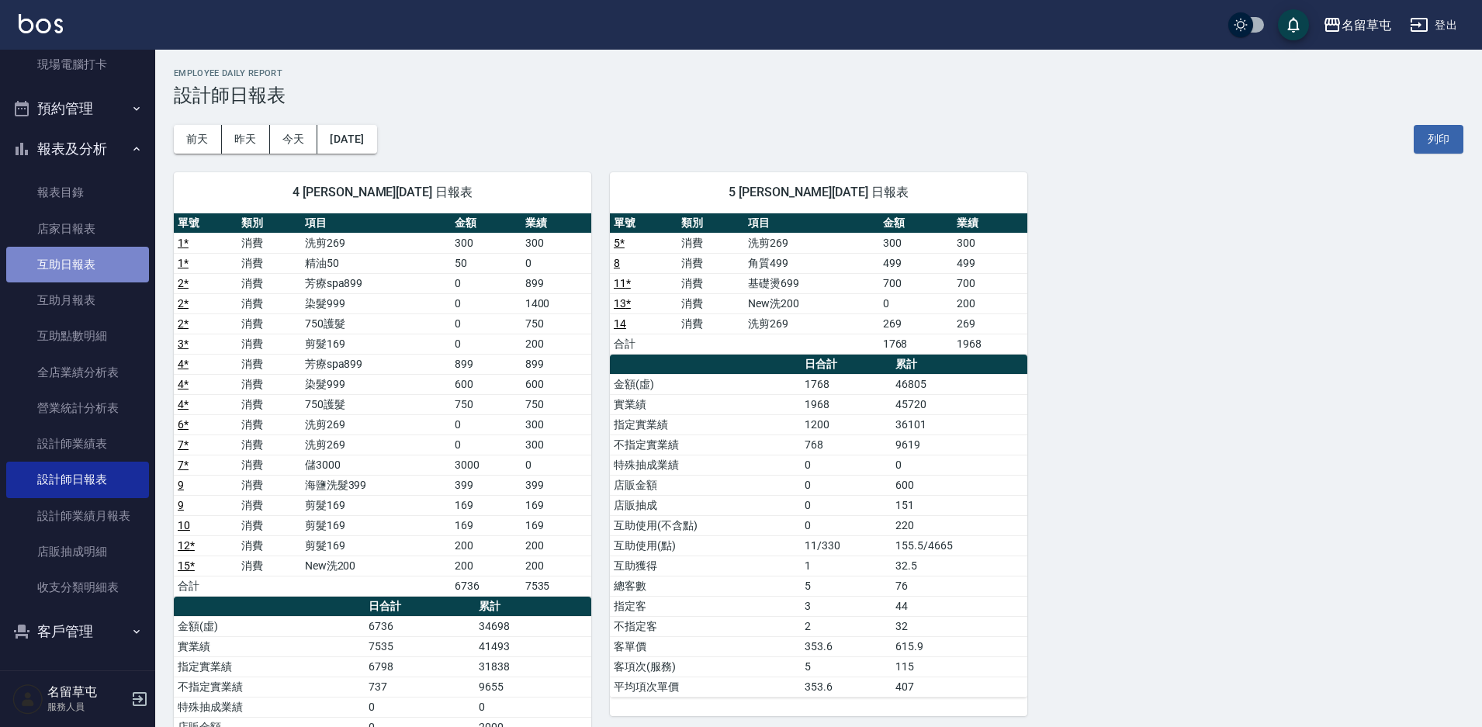
click at [83, 266] on link "互助日報表" at bounding box center [77, 265] width 143 height 36
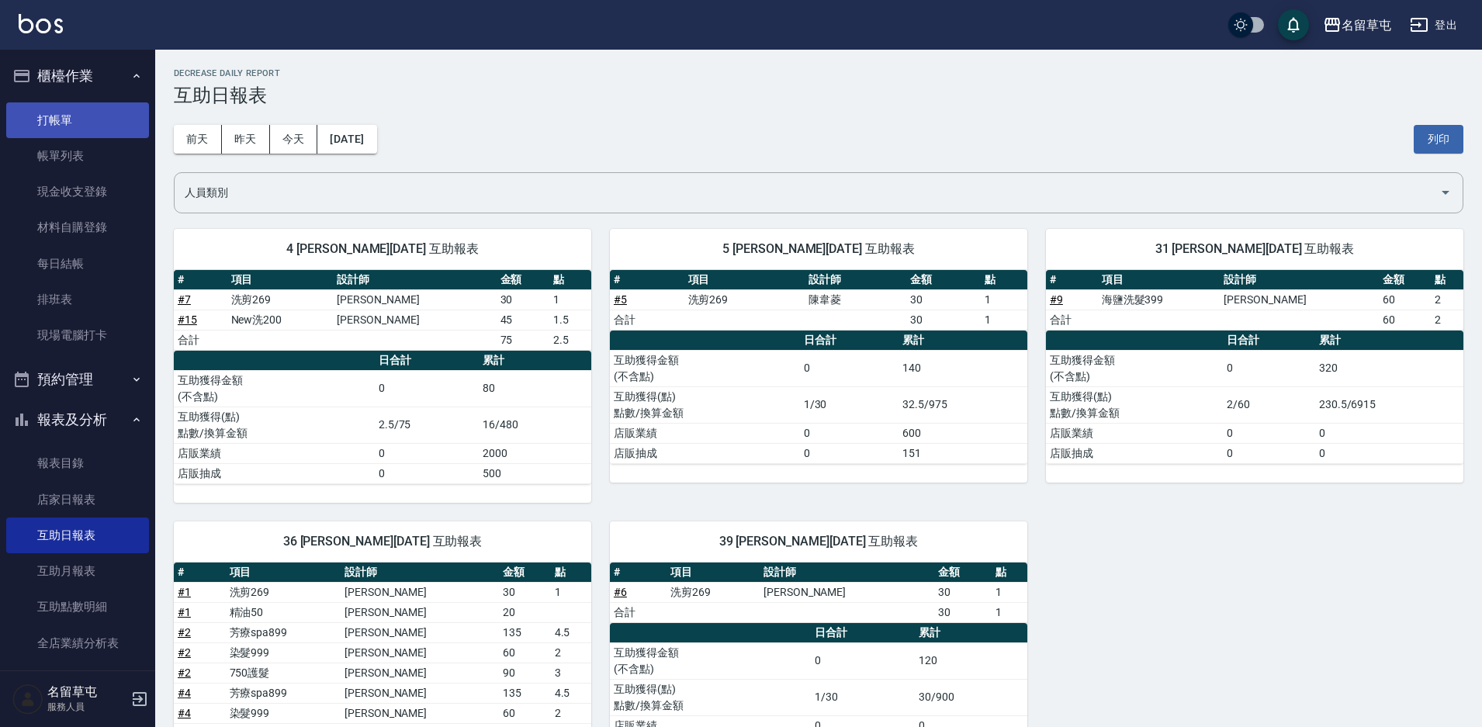
click at [87, 122] on link "打帳單" at bounding box center [77, 120] width 143 height 36
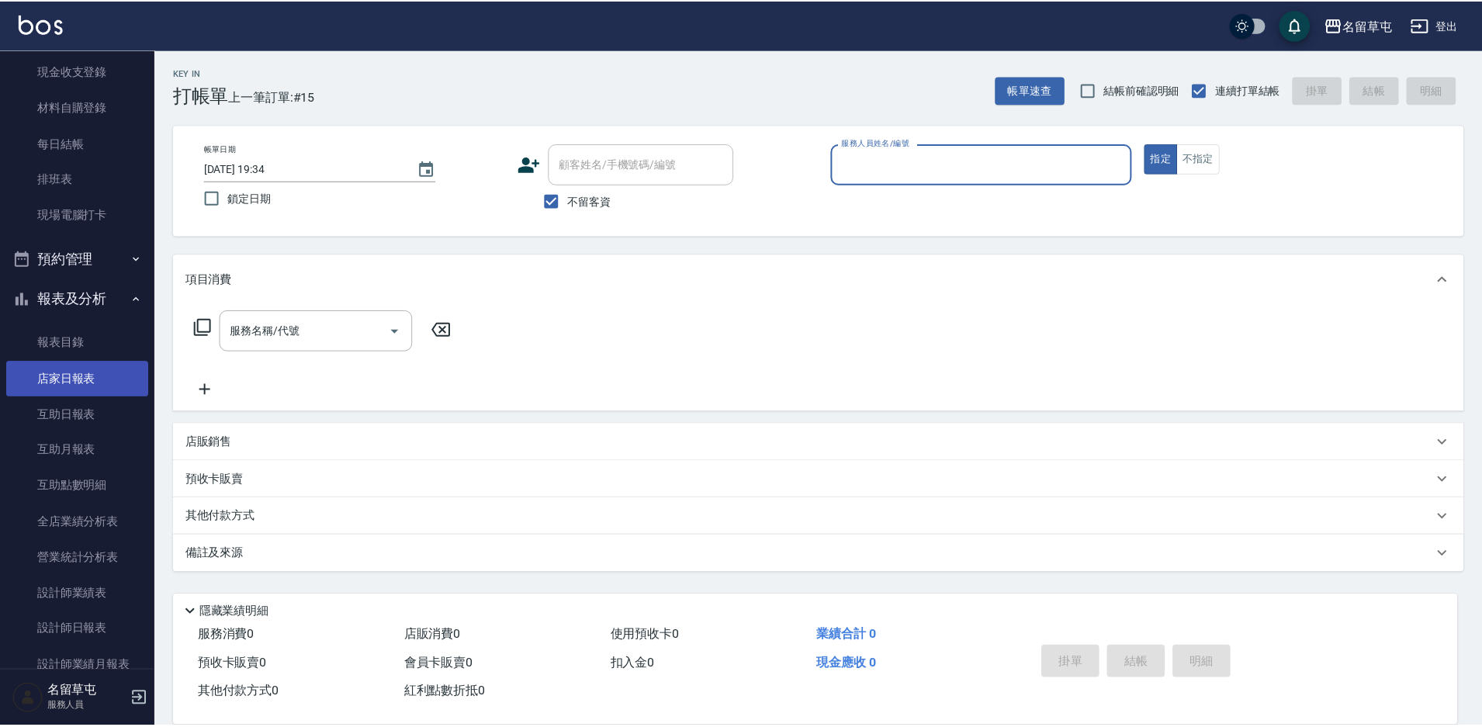
scroll to position [78, 0]
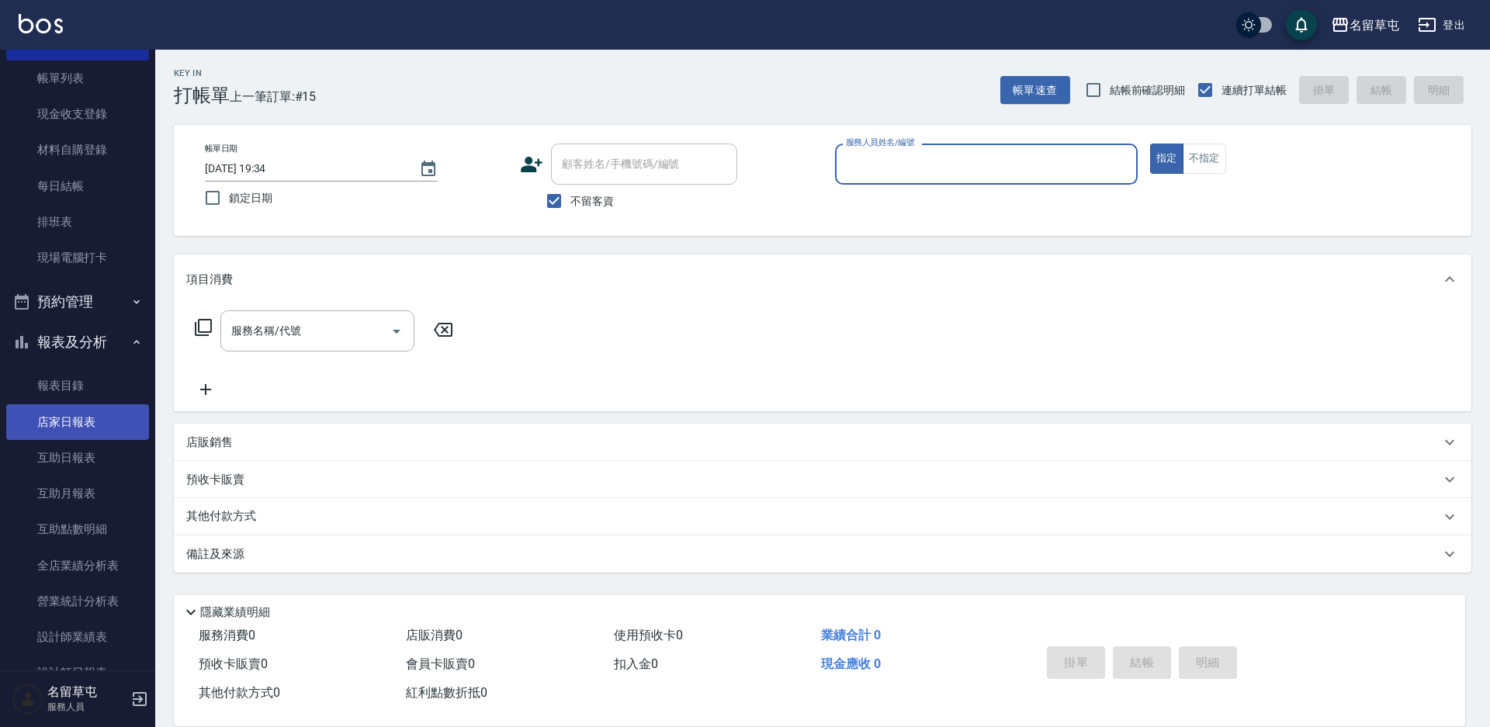
click at [74, 431] on link "店家日報表" at bounding box center [77, 422] width 143 height 36
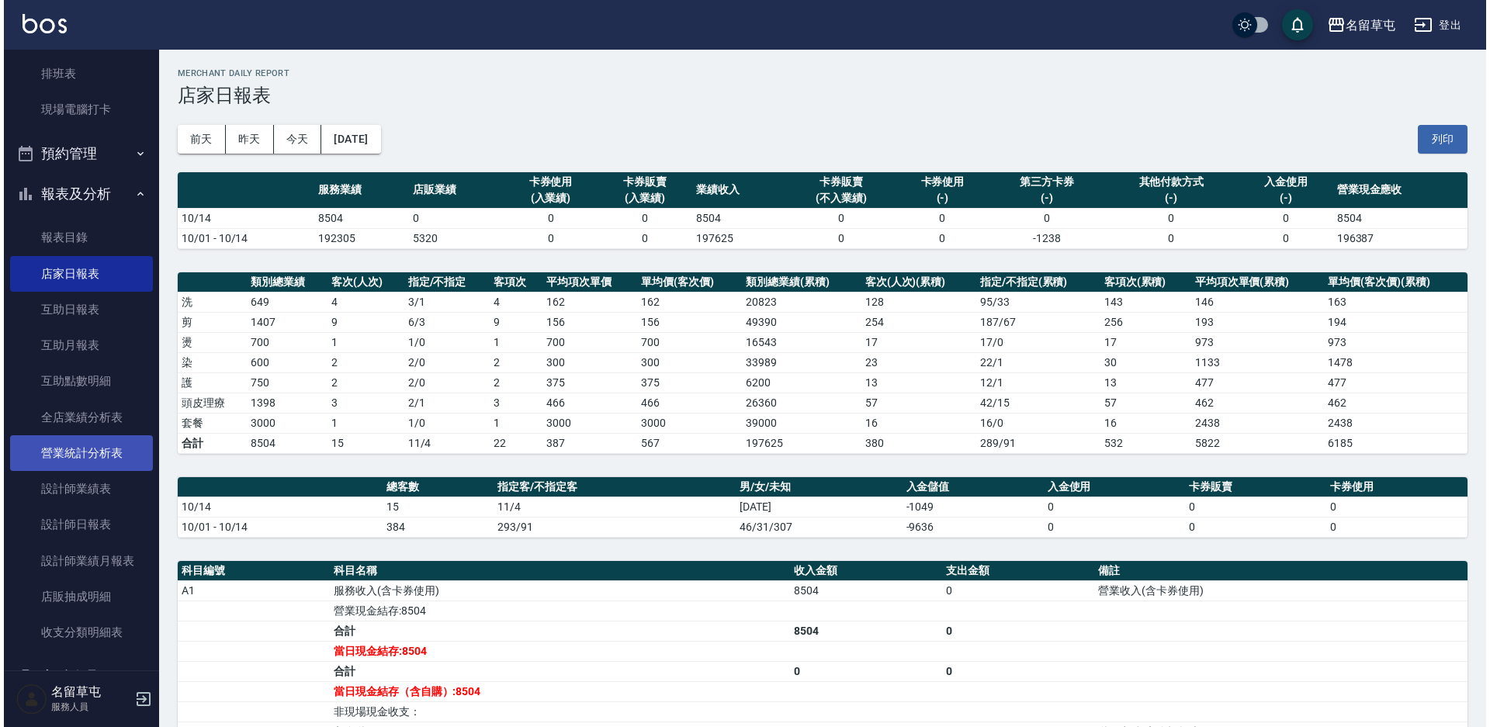
scroll to position [233, 0]
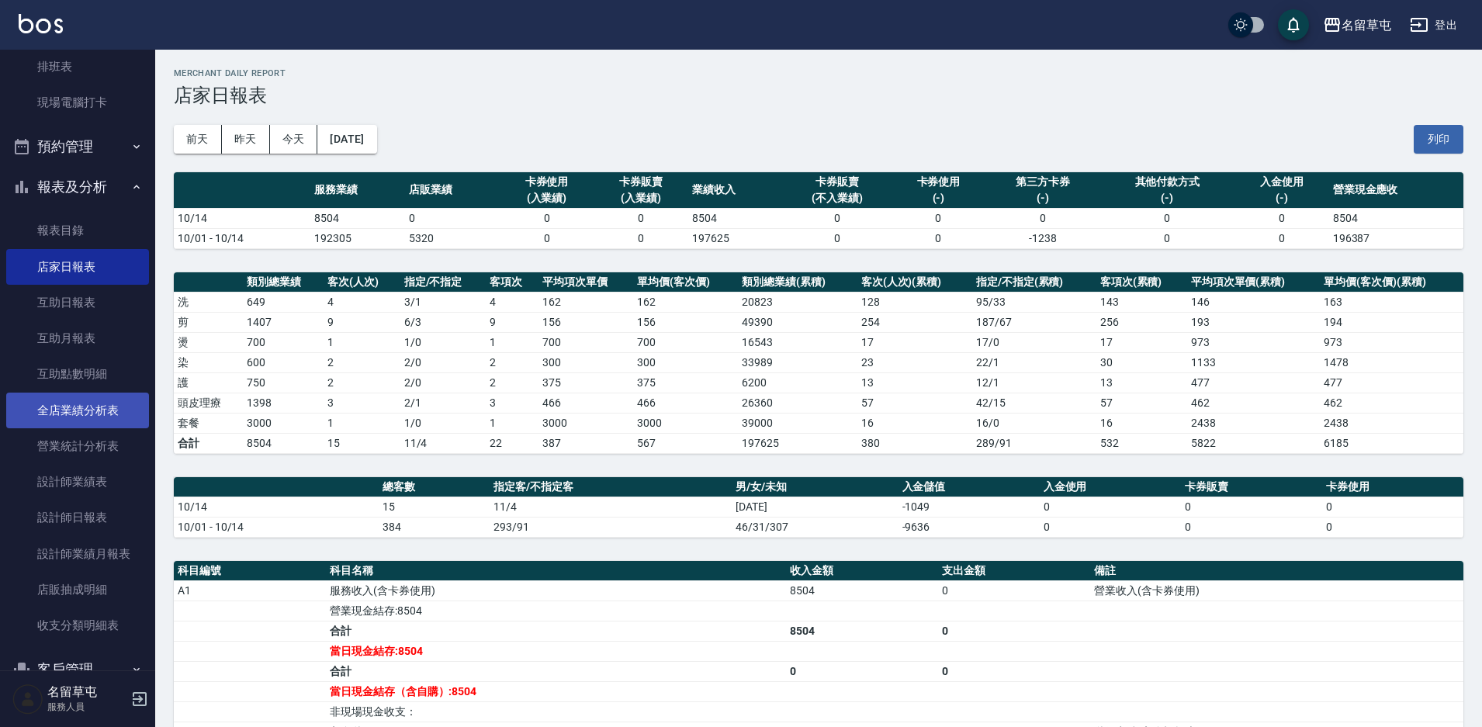
click at [58, 407] on link "全店業績分析表" at bounding box center [77, 411] width 143 height 36
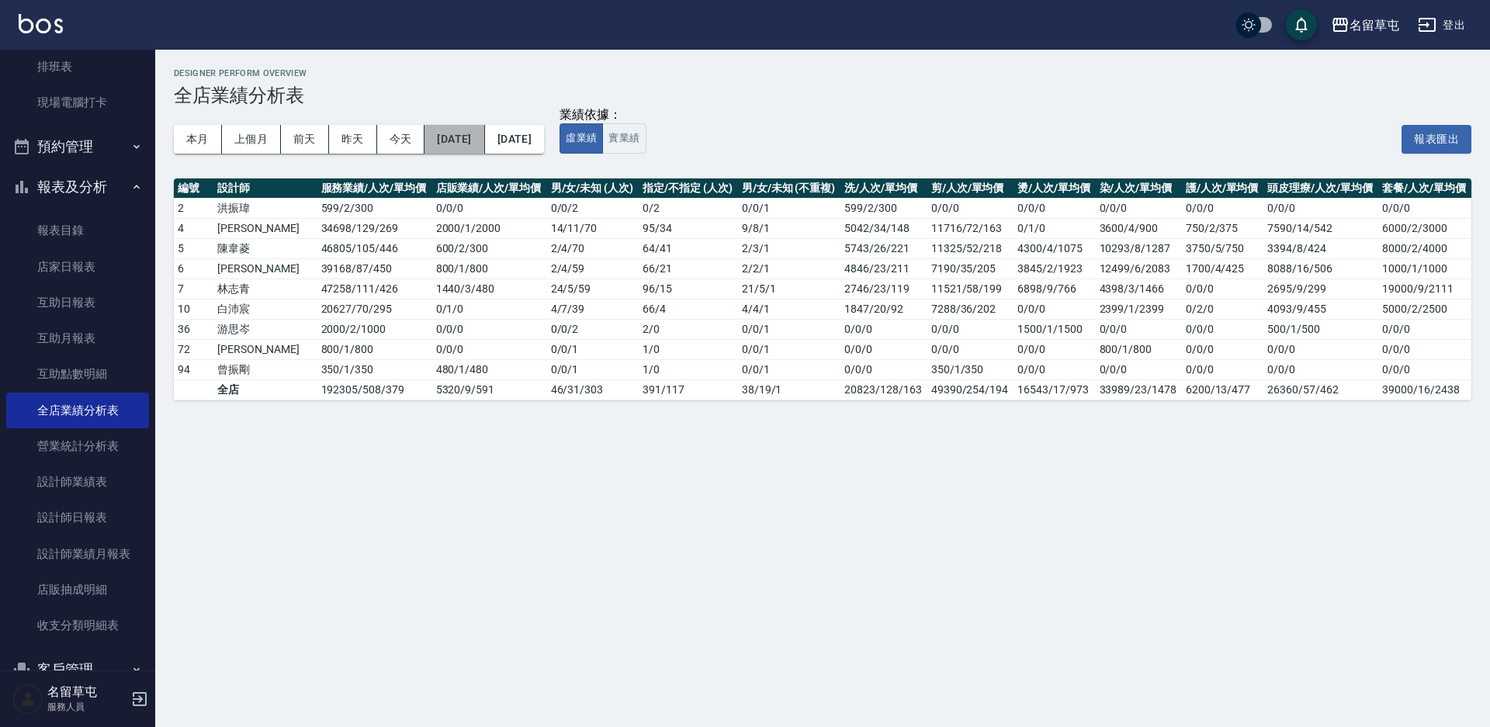
click at [431, 136] on button "[DATE]" at bounding box center [454, 139] width 60 height 29
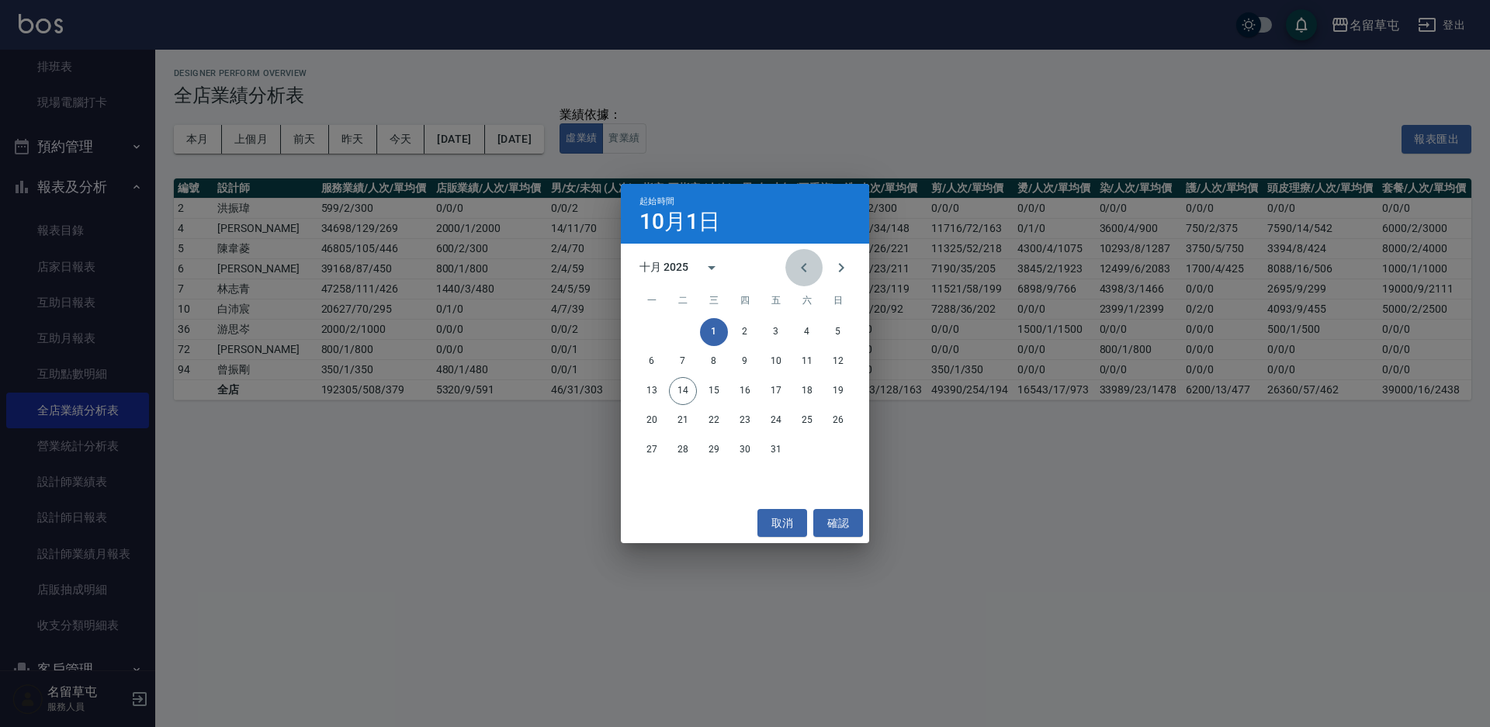
click at [809, 268] on icon "Previous month" at bounding box center [804, 267] width 19 height 19
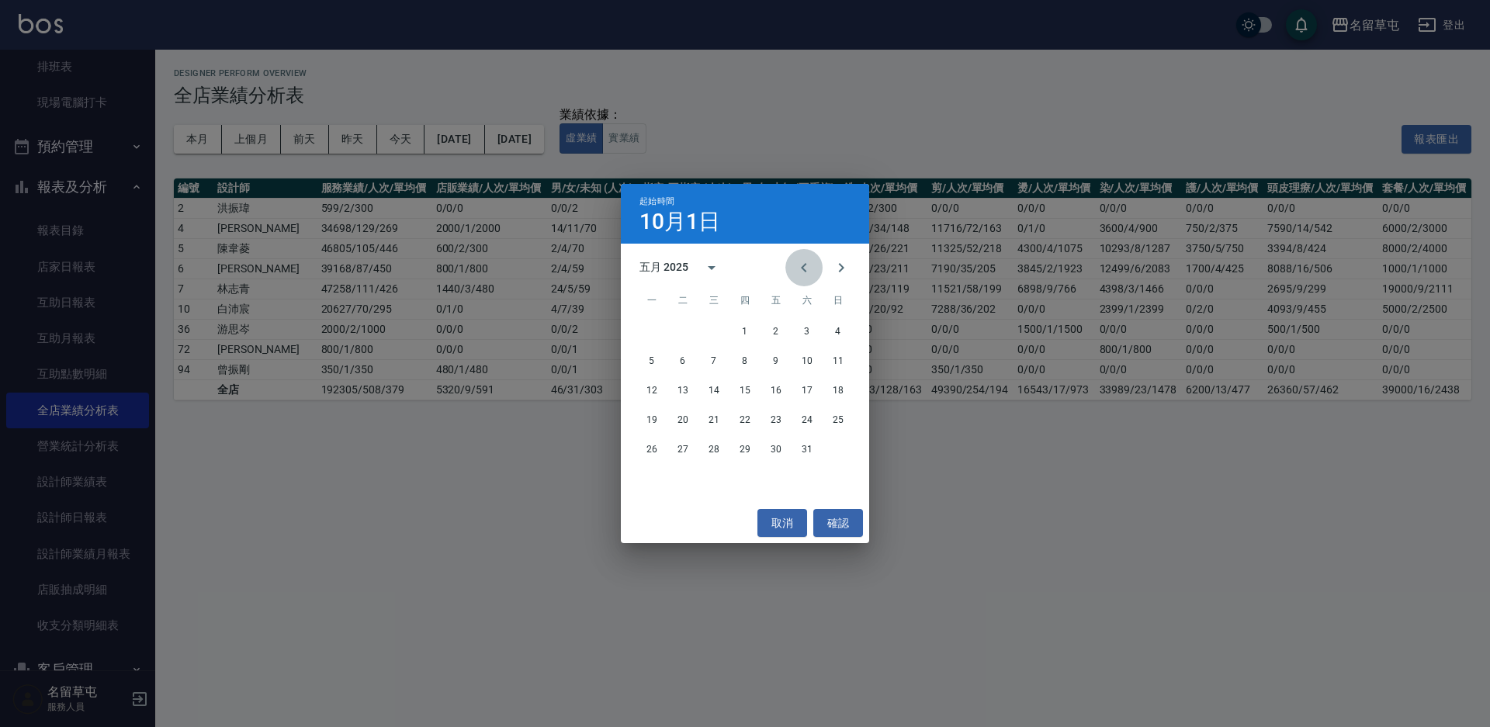
click at [809, 268] on icon "Previous month" at bounding box center [804, 267] width 19 height 19
click at [808, 268] on icon "Previous month" at bounding box center [804, 267] width 19 height 19
click at [810, 338] on button "1" at bounding box center [807, 332] width 28 height 28
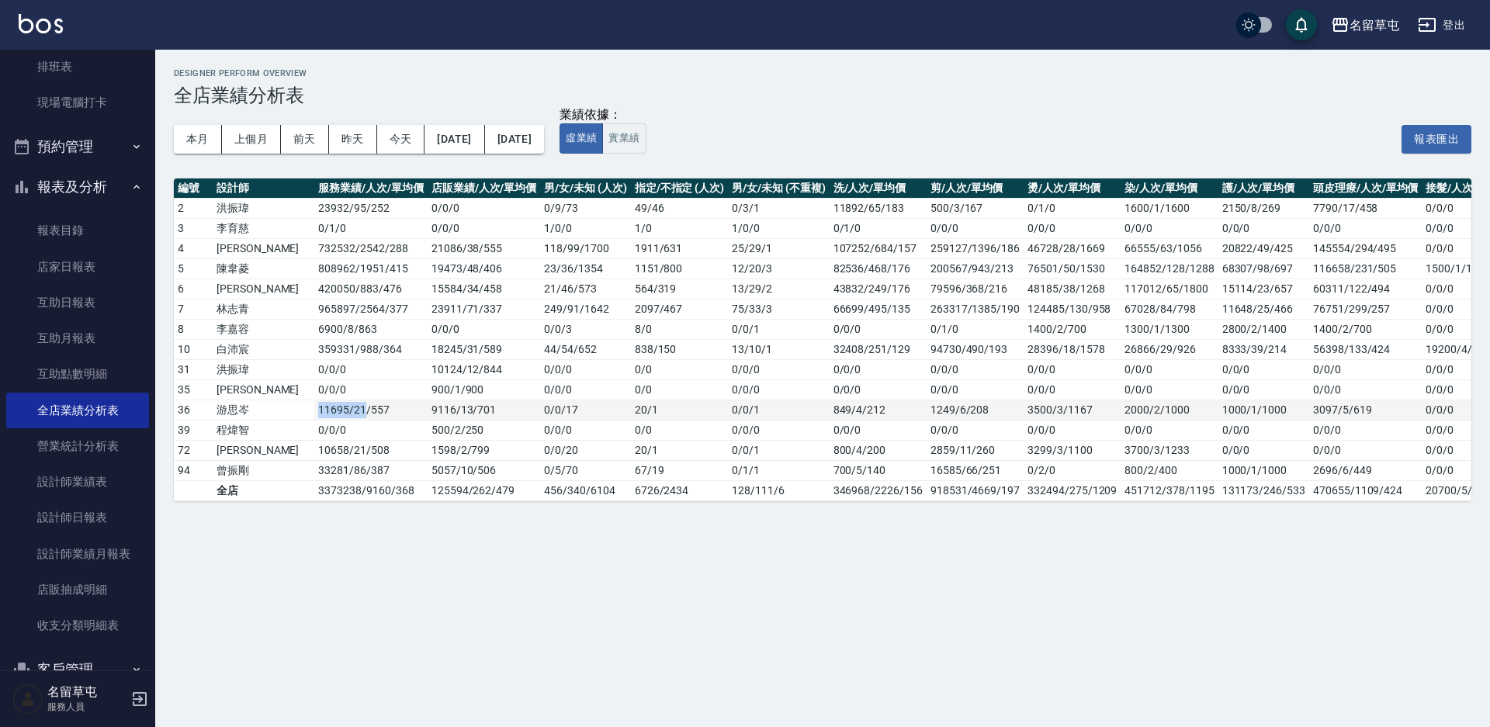
drag, startPoint x: 315, startPoint y: 409, endPoint x: 269, endPoint y: 411, distance: 45.8
click at [314, 411] on td "11695 / 21 / 557" at bounding box center [370, 410] width 113 height 20
click at [361, 447] on td "10658 / 21 / 508" at bounding box center [370, 450] width 113 height 20
click at [363, 424] on td "0 / 0 / 0" at bounding box center [370, 430] width 113 height 20
drag, startPoint x: 413, startPoint y: 408, endPoint x: 377, endPoint y: 412, distance: 35.9
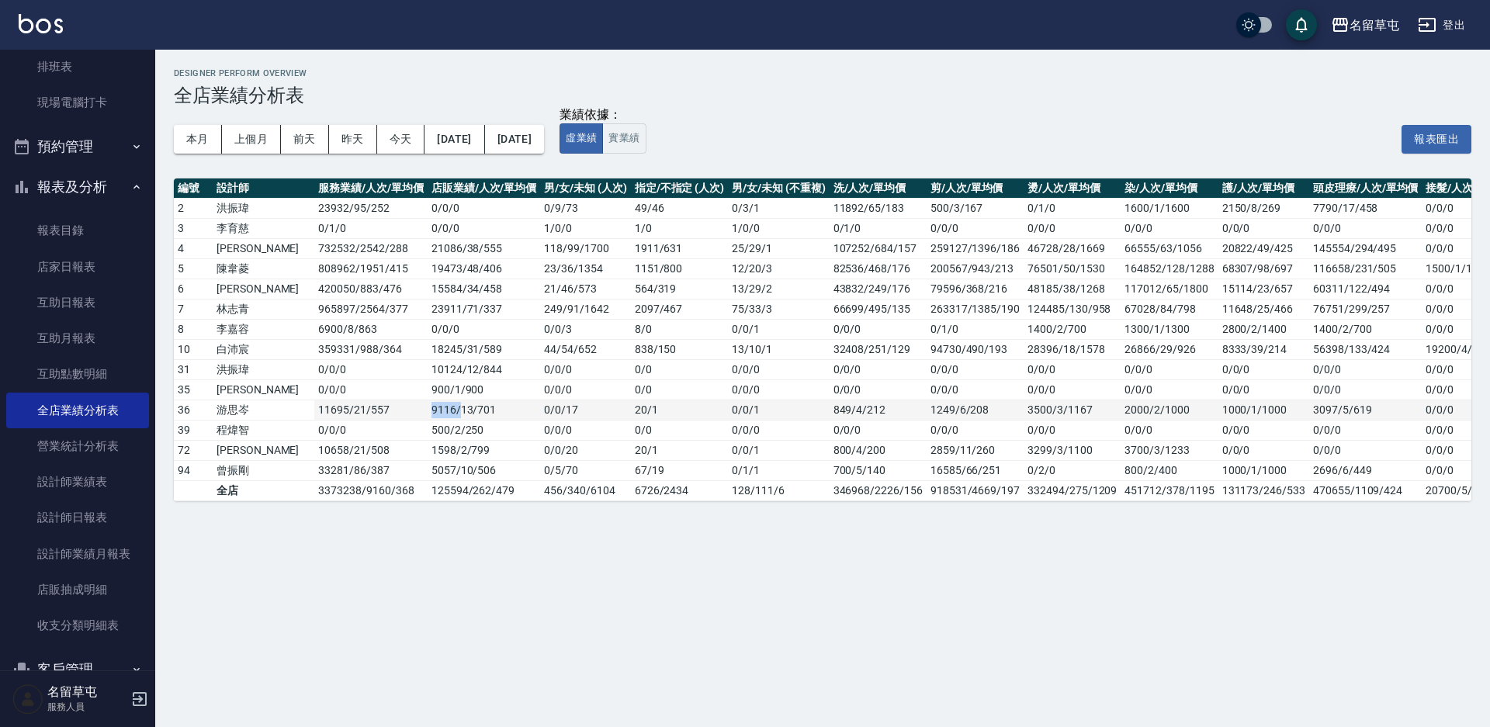
click at [428, 412] on td "9116 / 13 / 701" at bounding box center [484, 410] width 113 height 20
click at [540, 418] on td "0 / 0 / 17" at bounding box center [585, 410] width 90 height 20
drag, startPoint x: 378, startPoint y: 410, endPoint x: 412, endPoint y: 417, distance: 34.7
click at [428, 417] on td "9116 / 13 / 701" at bounding box center [484, 410] width 113 height 20
click at [646, 144] on button "實業績" at bounding box center [623, 138] width 43 height 30
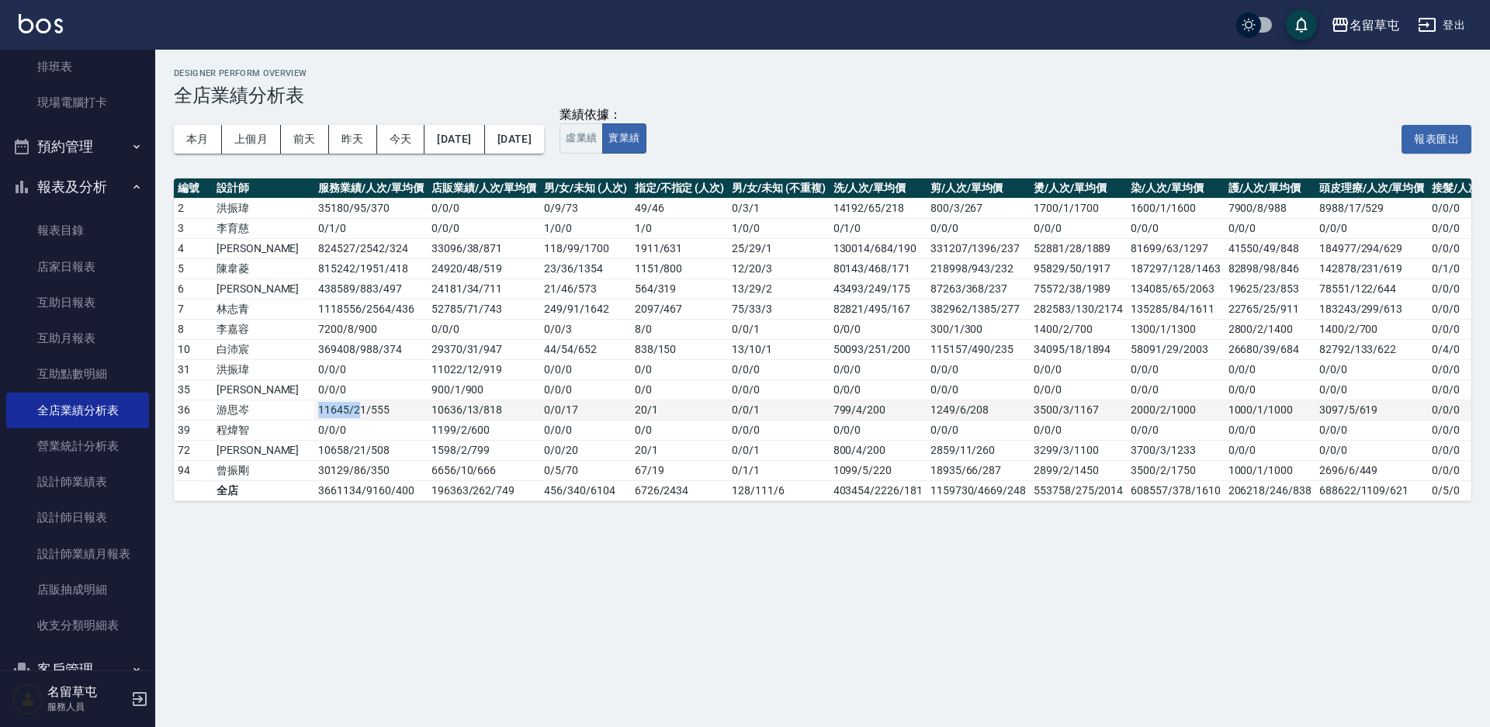
drag, startPoint x: 267, startPoint y: 410, endPoint x: 313, endPoint y: 413, distance: 45.9
click at [314, 413] on td "11645 / 21 / 555" at bounding box center [370, 410] width 113 height 20
click at [344, 417] on td "11645 / 21 / 555" at bounding box center [370, 410] width 113 height 20
drag, startPoint x: 777, startPoint y: 410, endPoint x: 802, endPoint y: 410, distance: 24.8
click at [802, 410] on tr "36 [PERSON_NAME]11645 / 21 / 555 10636 / 13 / 818 0 / 0 / 17 20 / 1 0 / 0 / 1 7…" at bounding box center [892, 410] width 1436 height 20
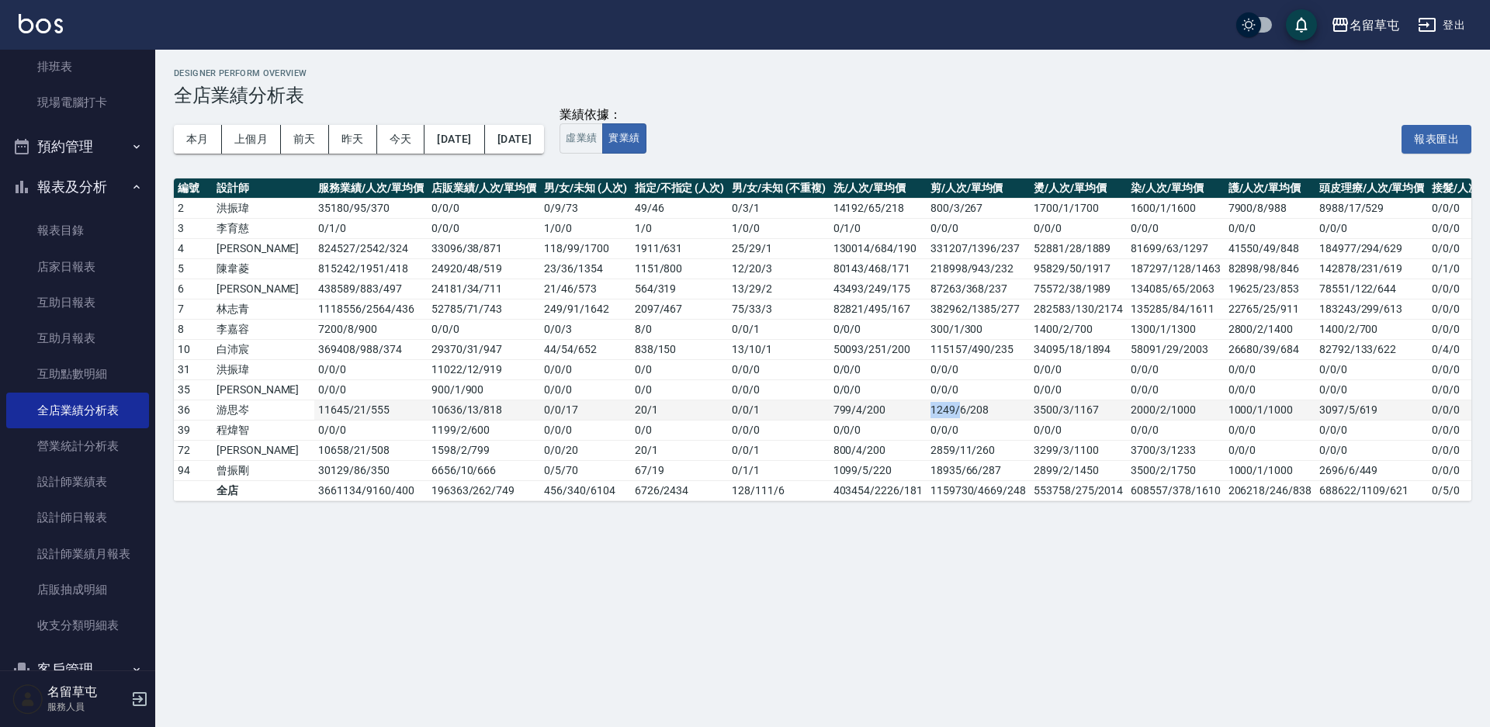
drag, startPoint x: 882, startPoint y: 419, endPoint x: 909, endPoint y: 414, distance: 26.8
click at [926, 414] on td "1249/6/208" at bounding box center [977, 410] width 103 height 20
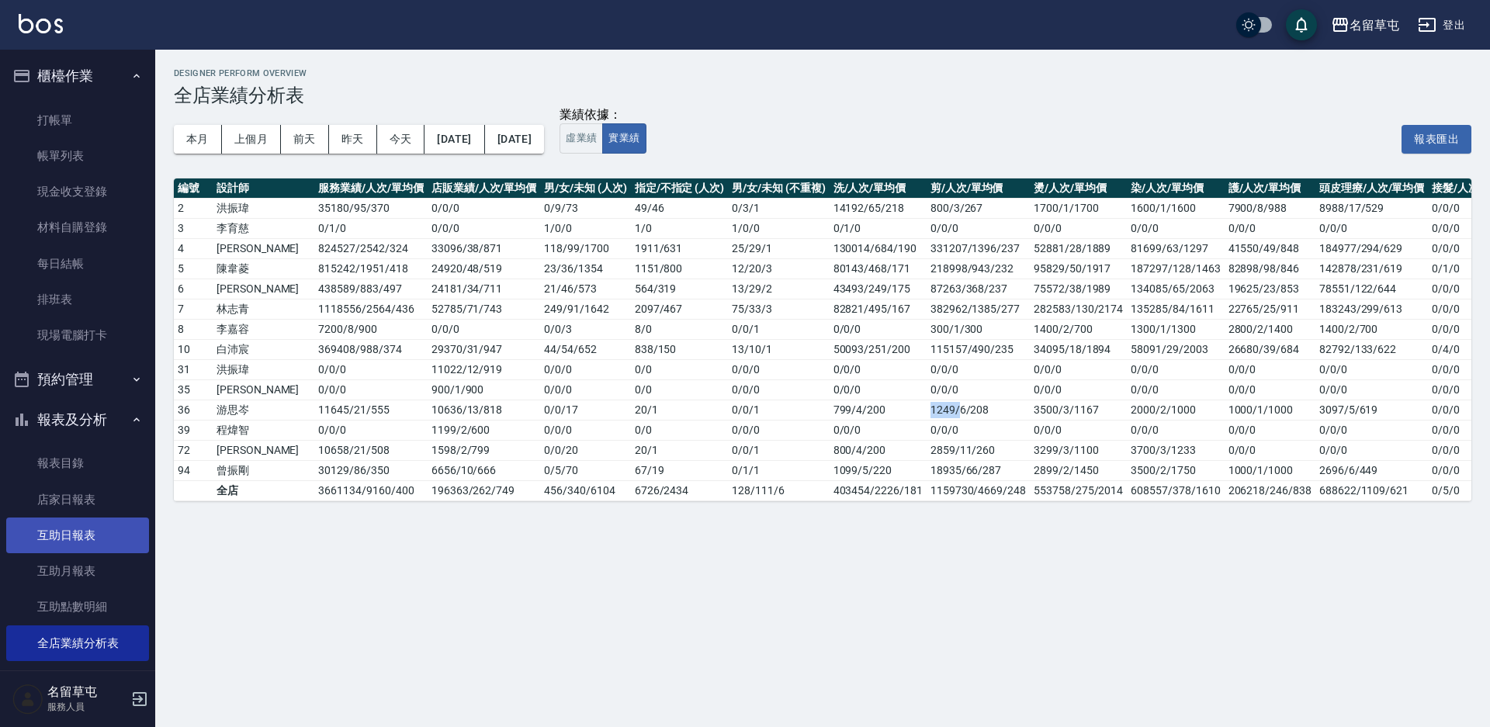
click at [85, 533] on link "互助日報表" at bounding box center [77, 536] width 143 height 36
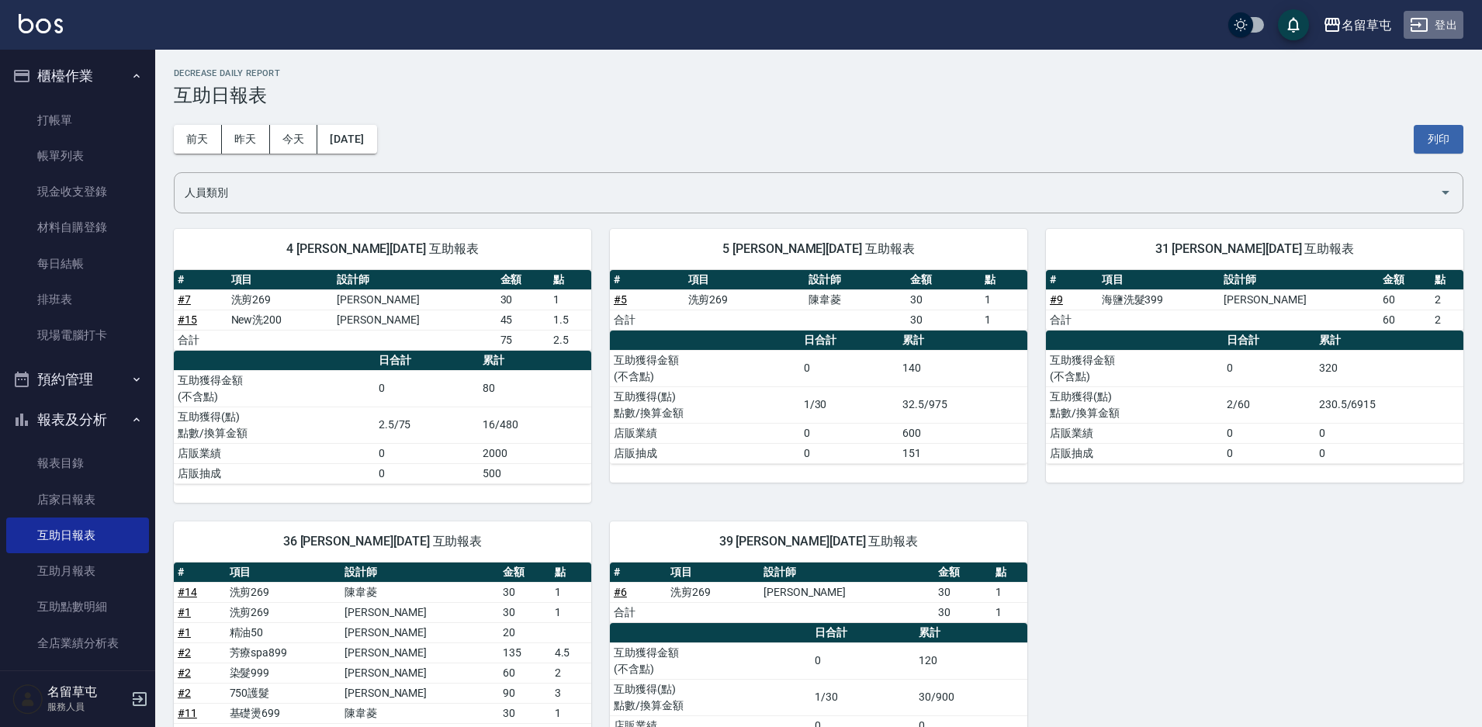
click at [1436, 23] on button "登出" at bounding box center [1434, 25] width 60 height 29
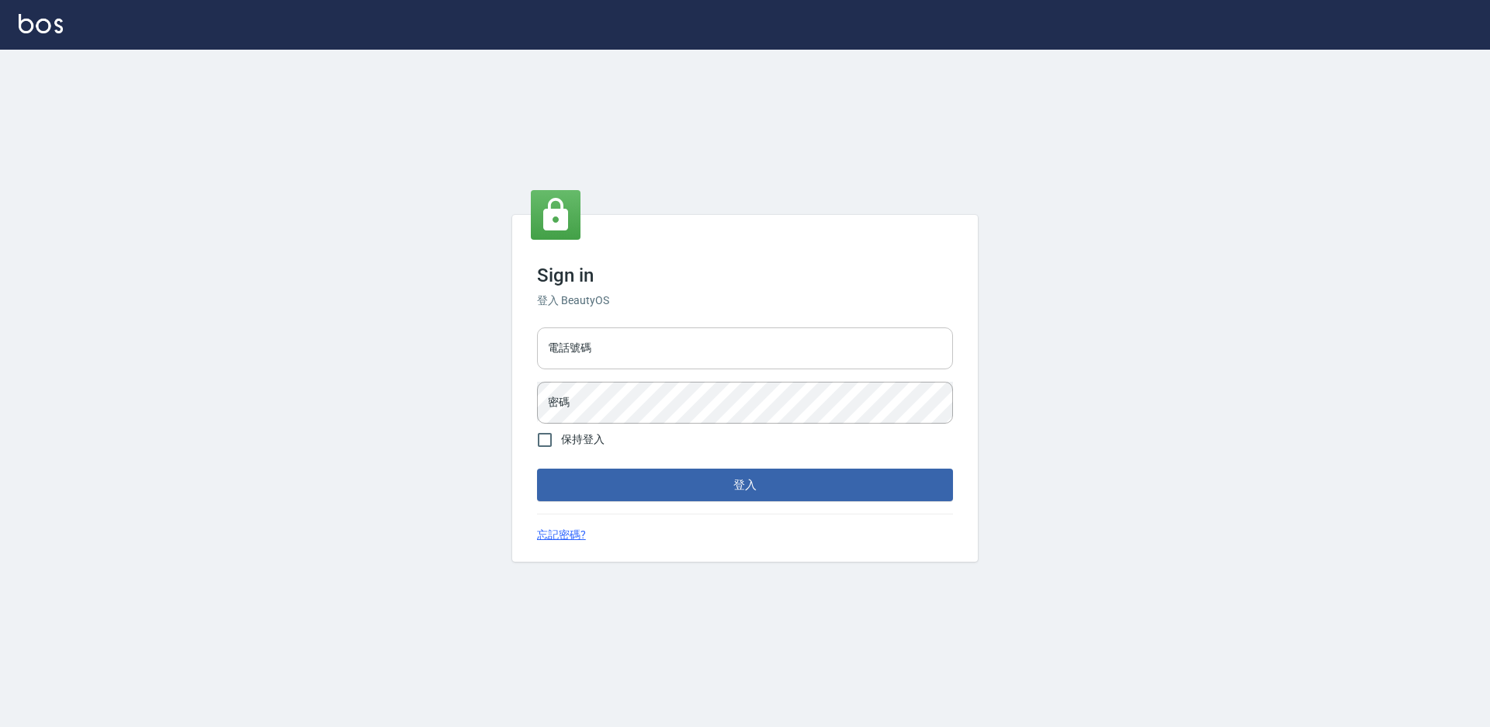
click at [671, 348] on input "電話號碼" at bounding box center [745, 348] width 416 height 42
type input "2988528"
click at [537, 469] on button "登入" at bounding box center [745, 485] width 416 height 33
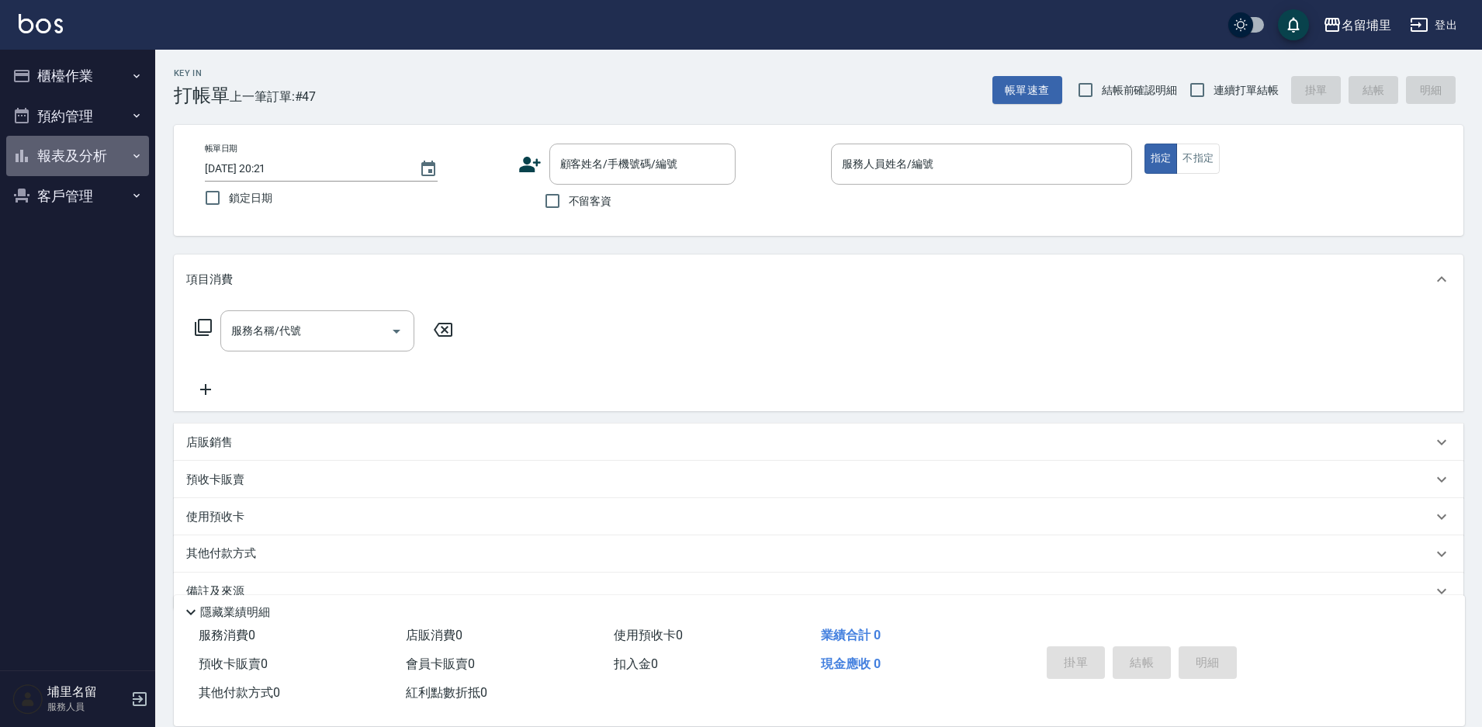
click at [92, 158] on button "報表及分析" at bounding box center [77, 156] width 143 height 40
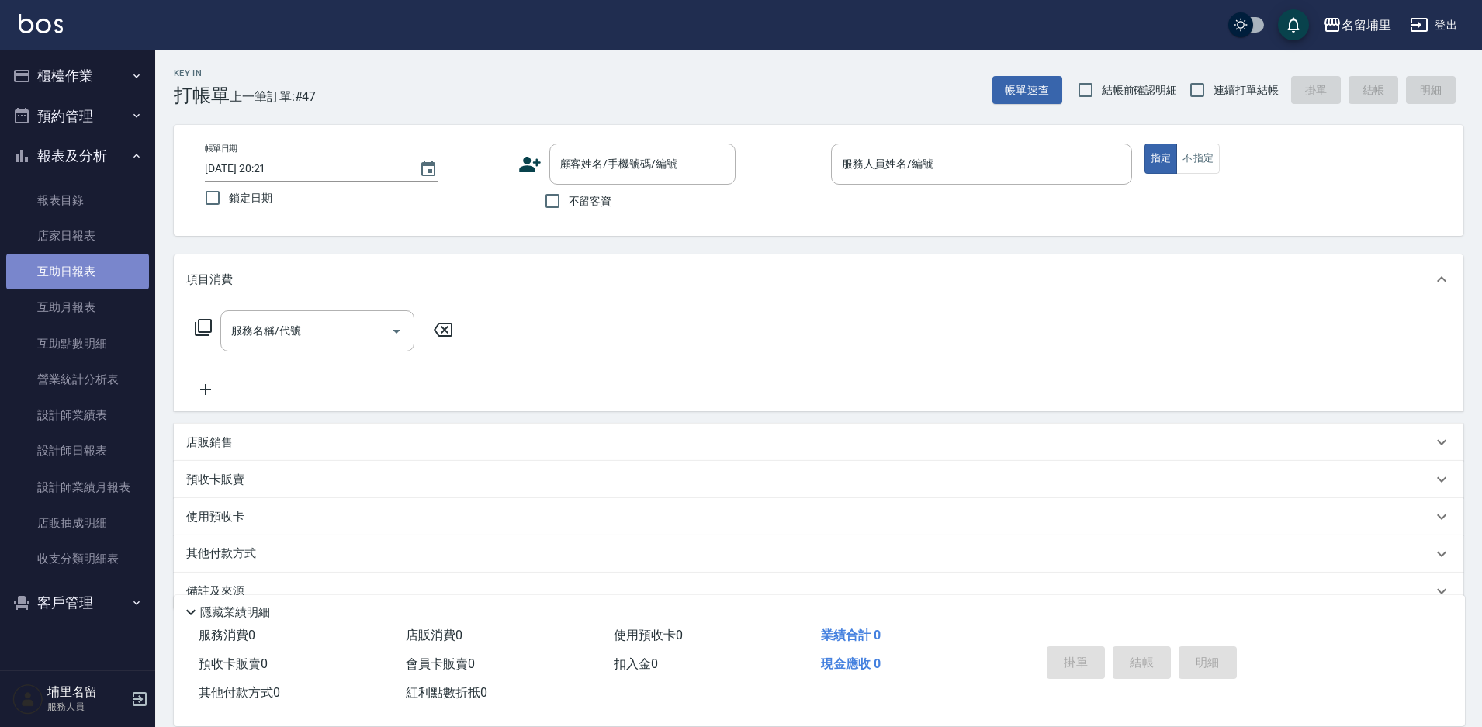
click at [98, 257] on link "互助日報表" at bounding box center [77, 272] width 143 height 36
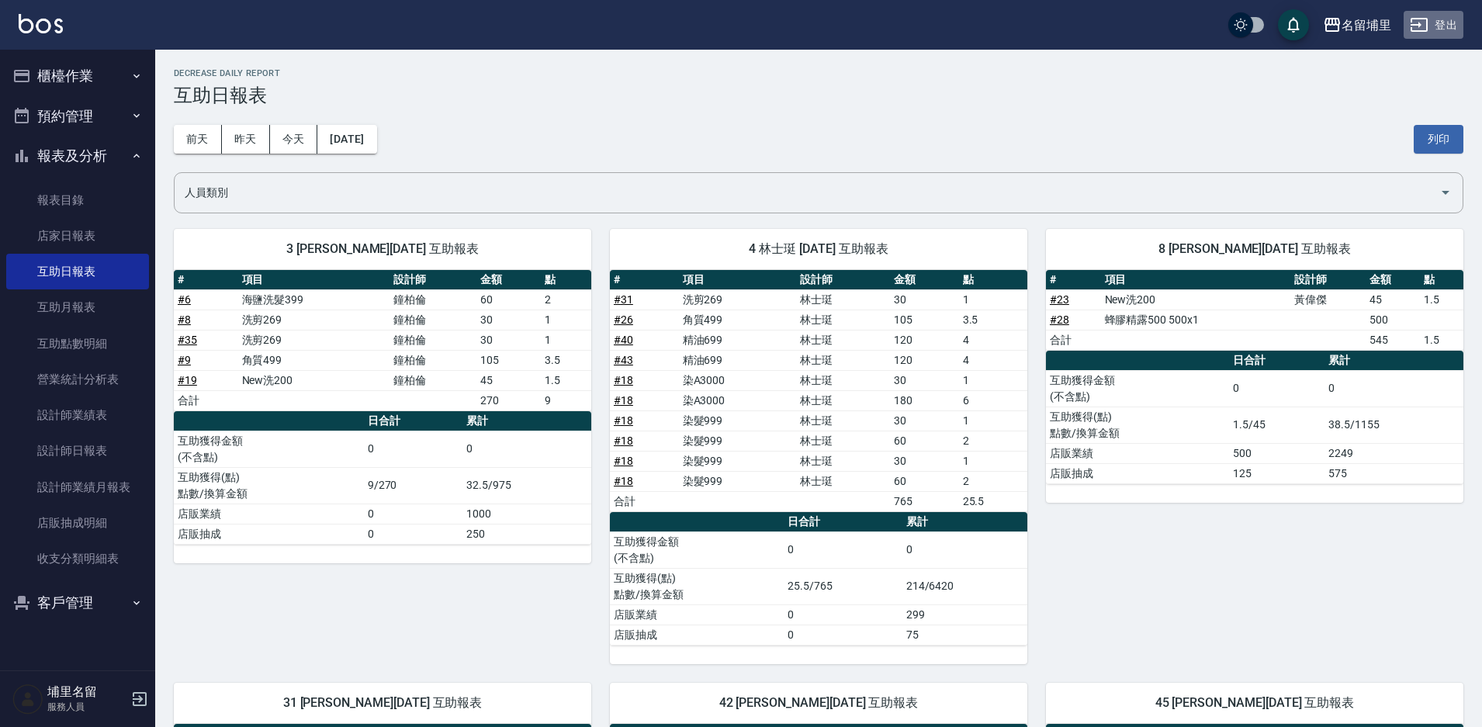
click at [1435, 29] on button "登出" at bounding box center [1434, 25] width 60 height 29
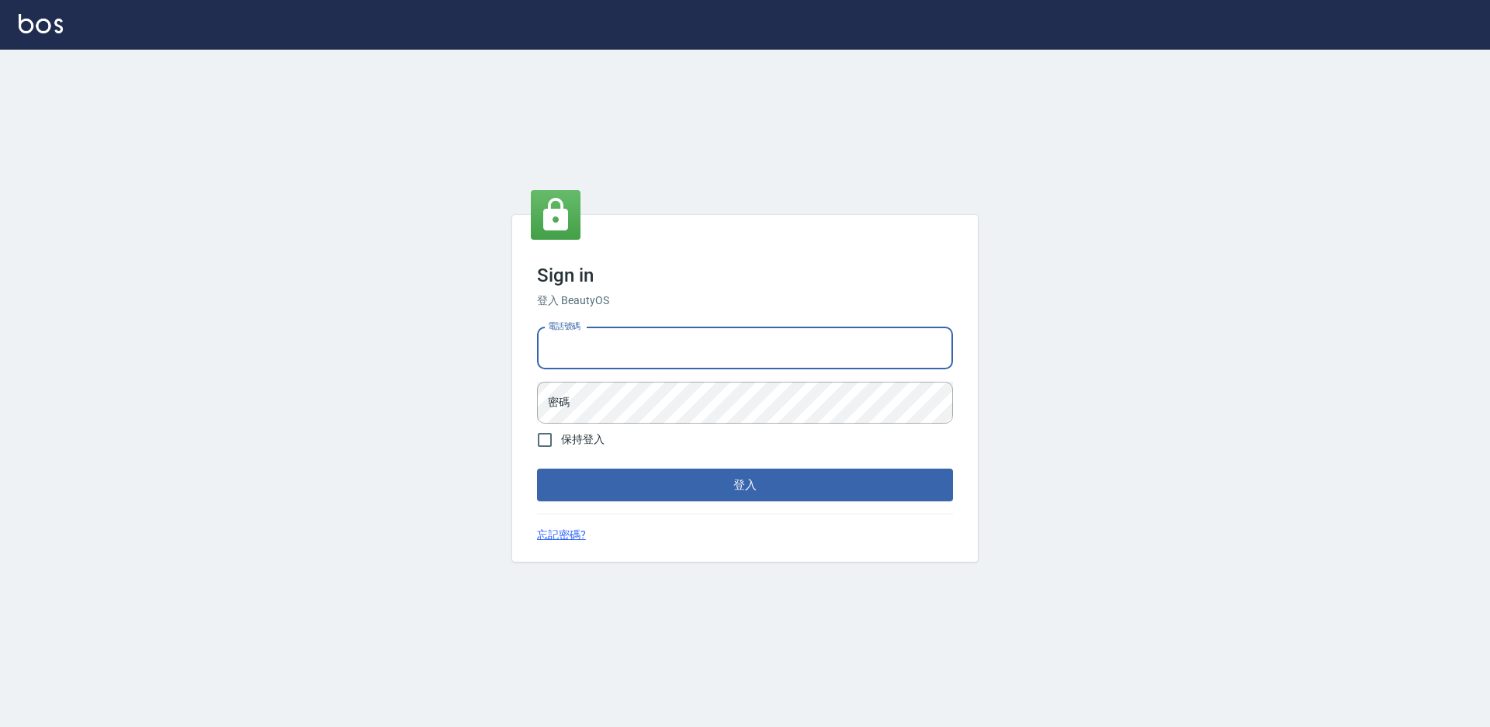
type input "2306457"
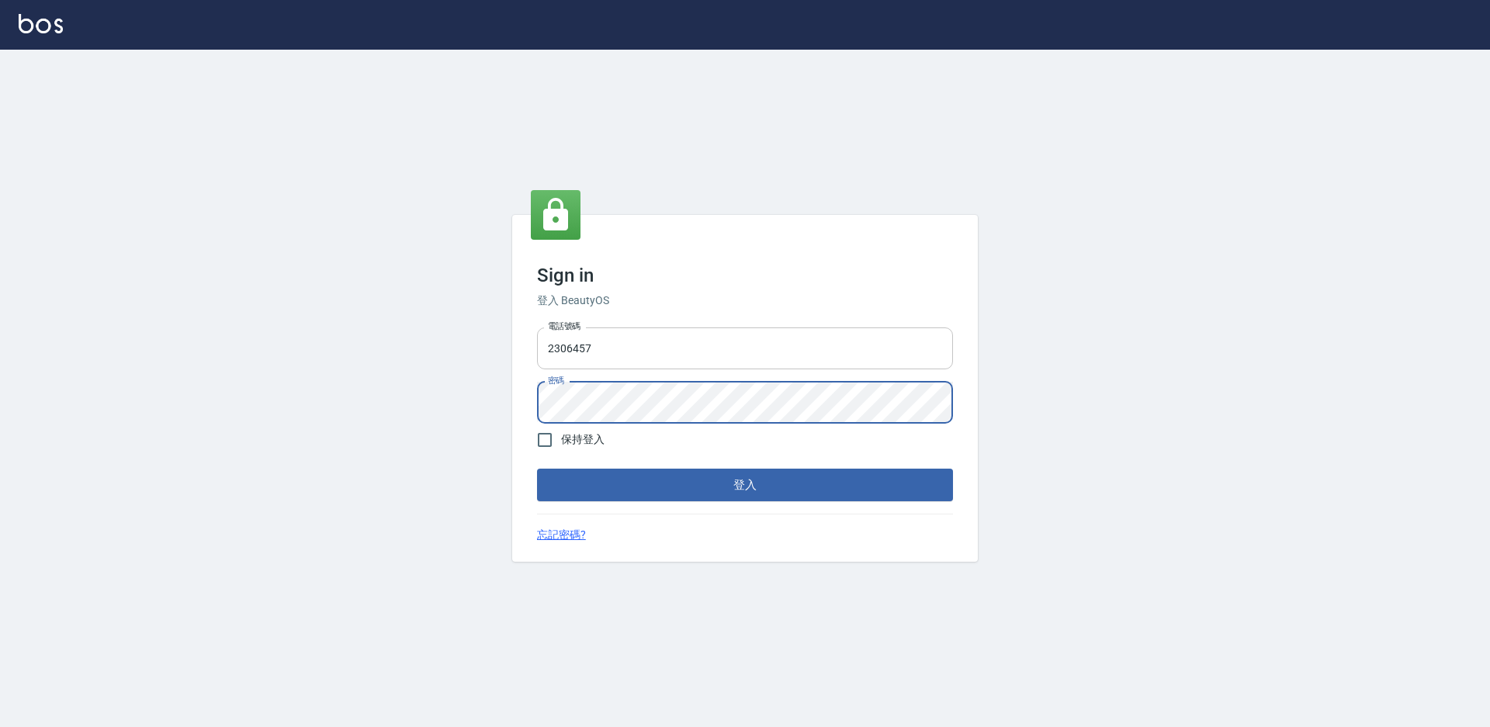
click at [537, 469] on button "登入" at bounding box center [745, 485] width 416 height 33
